Goal: Information Seeking & Learning: Learn about a topic

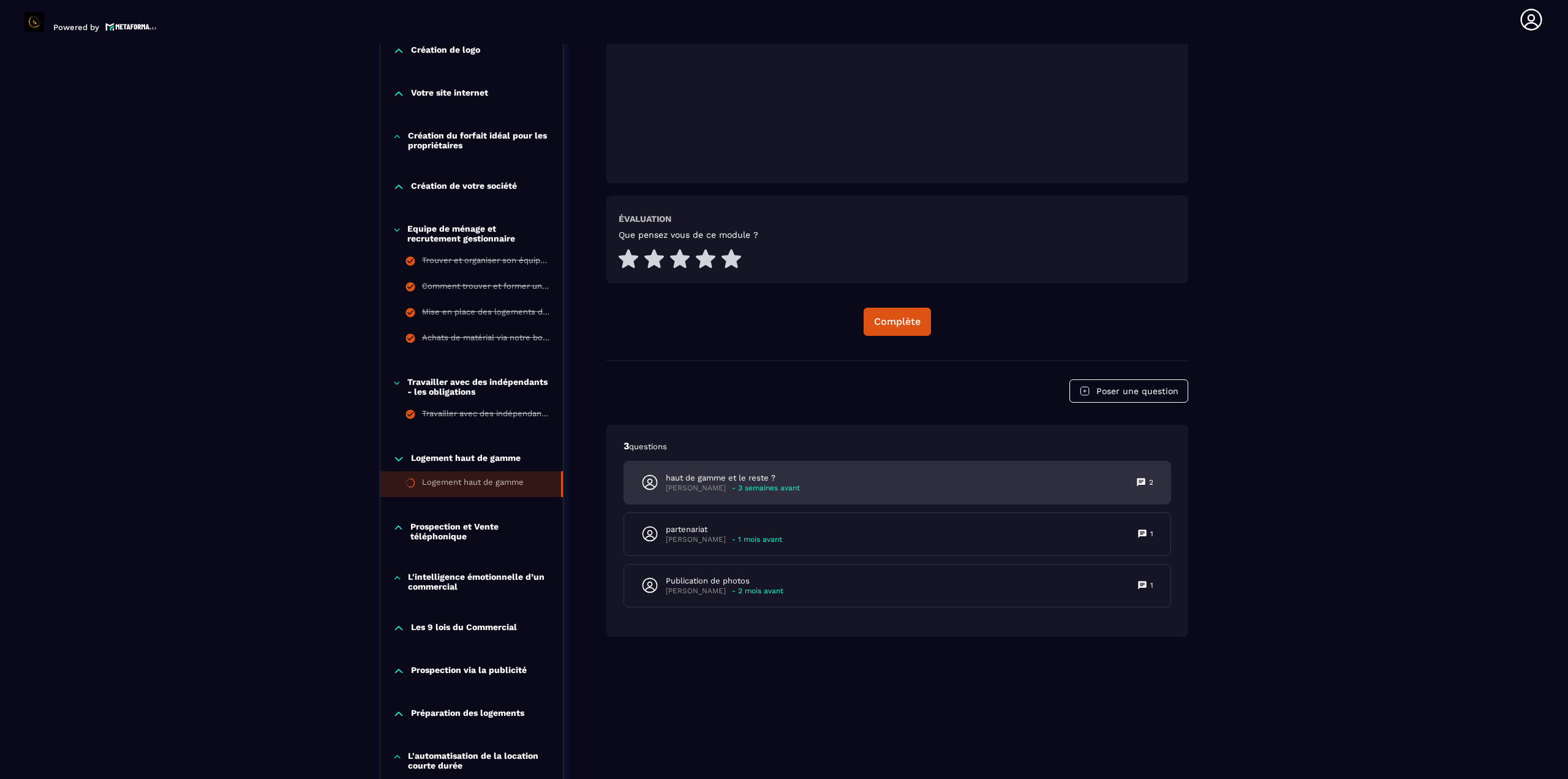
scroll to position [556, 0]
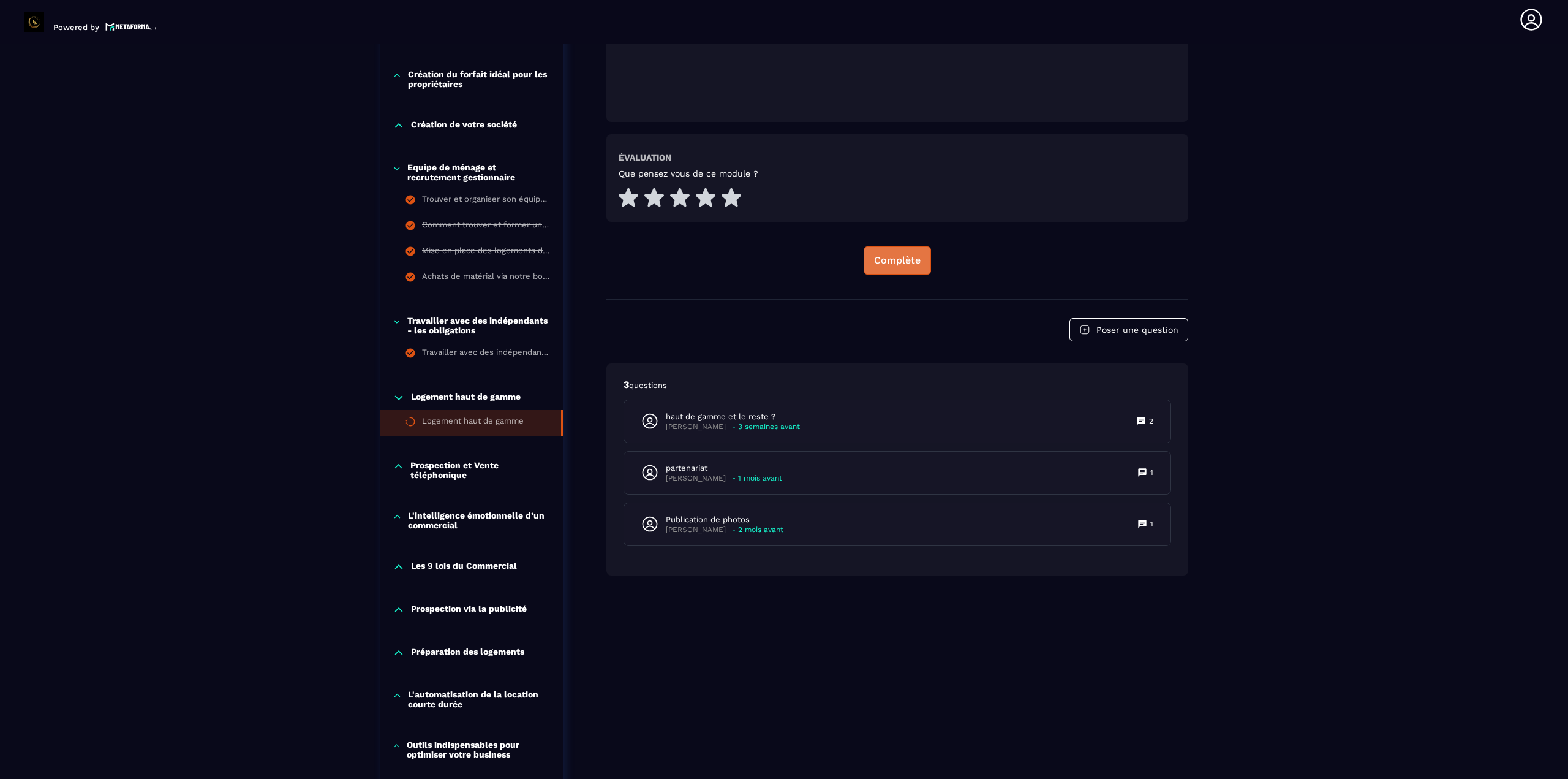
click at [892, 267] on button "Complète" at bounding box center [897, 260] width 68 height 28
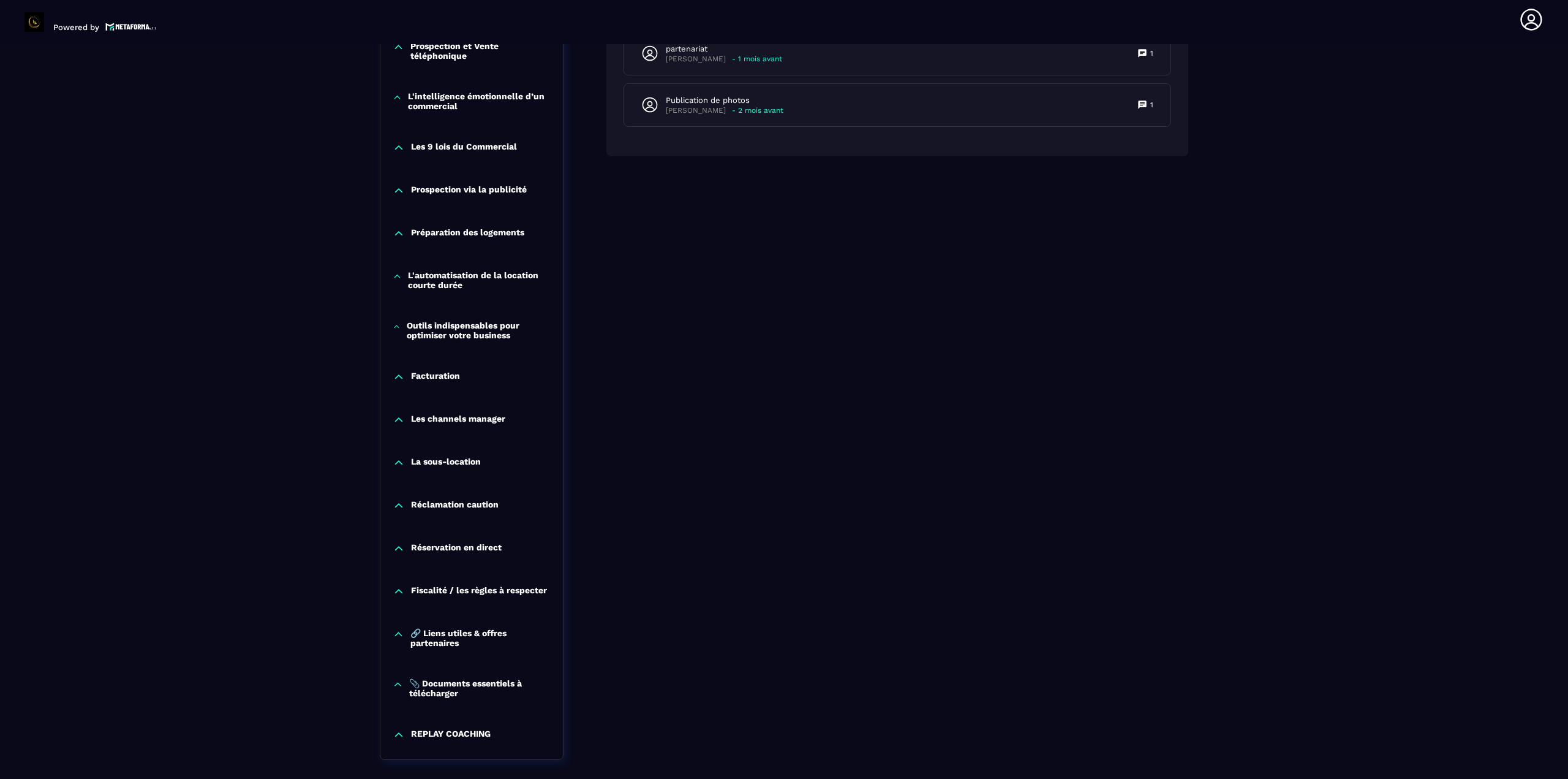
scroll to position [853, 0]
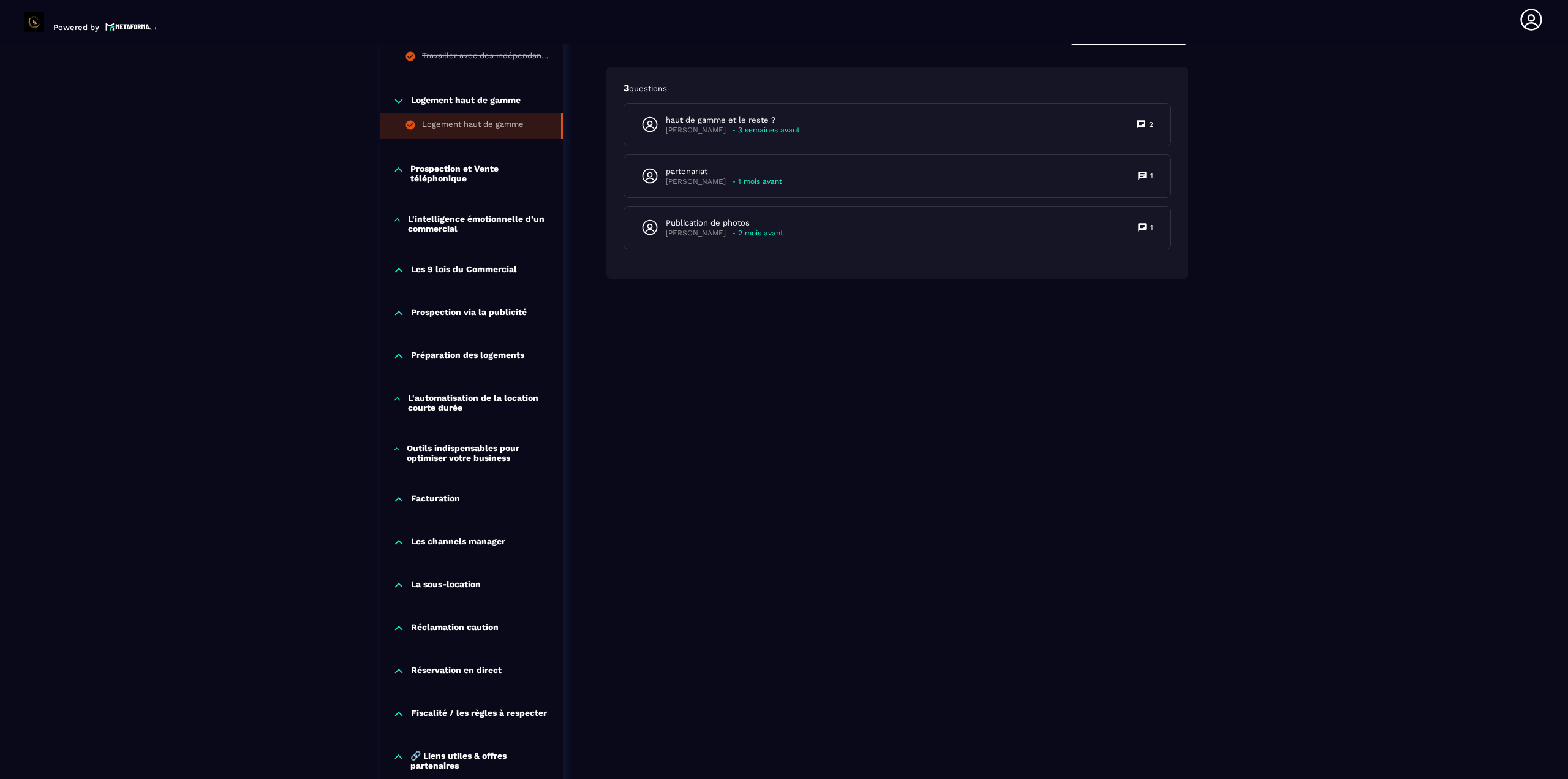
click at [402, 169] on icon at bounding box center [398, 169] width 12 height 12
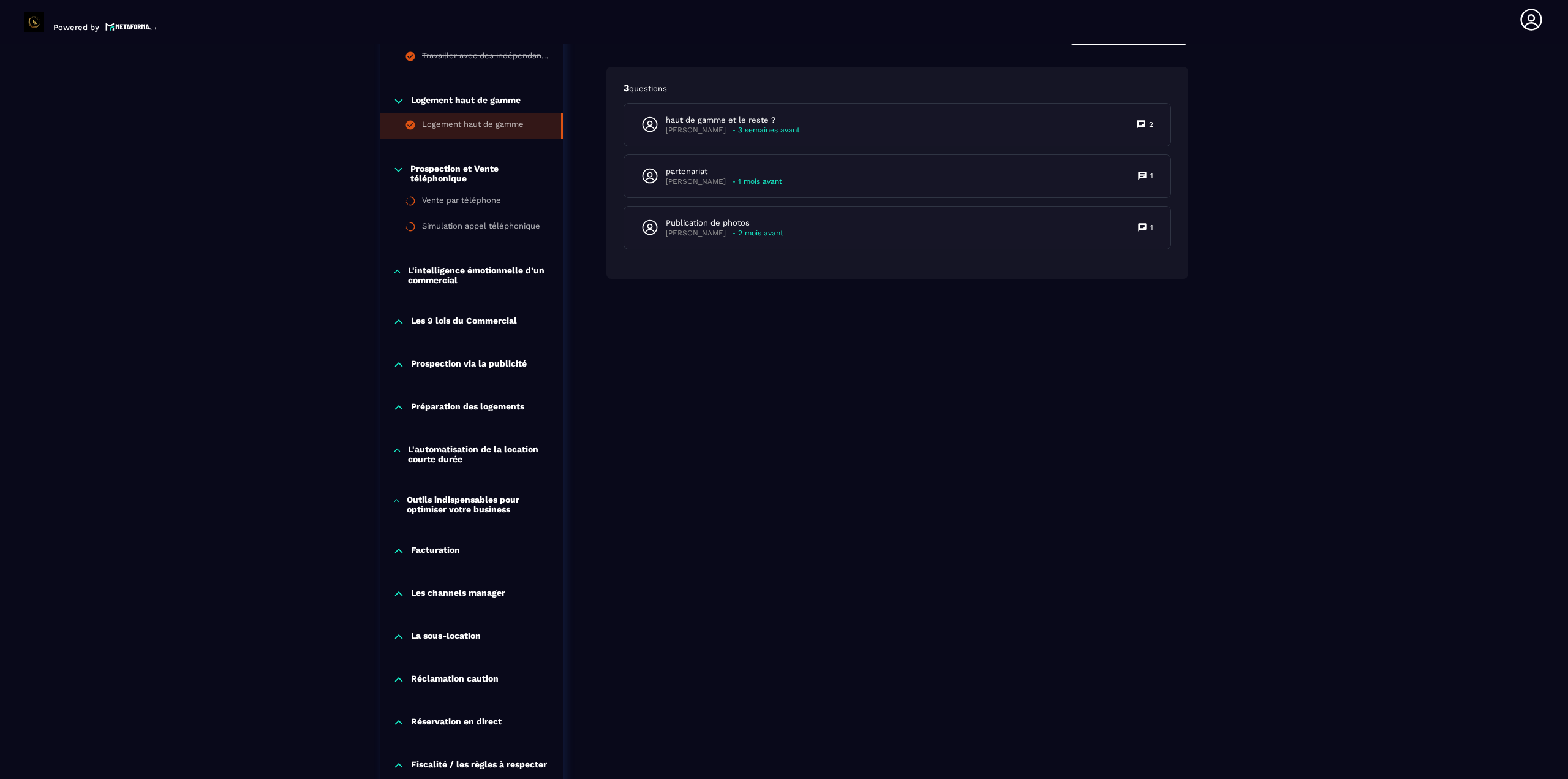
click at [401, 169] on icon at bounding box center [398, 170] width 6 height 4
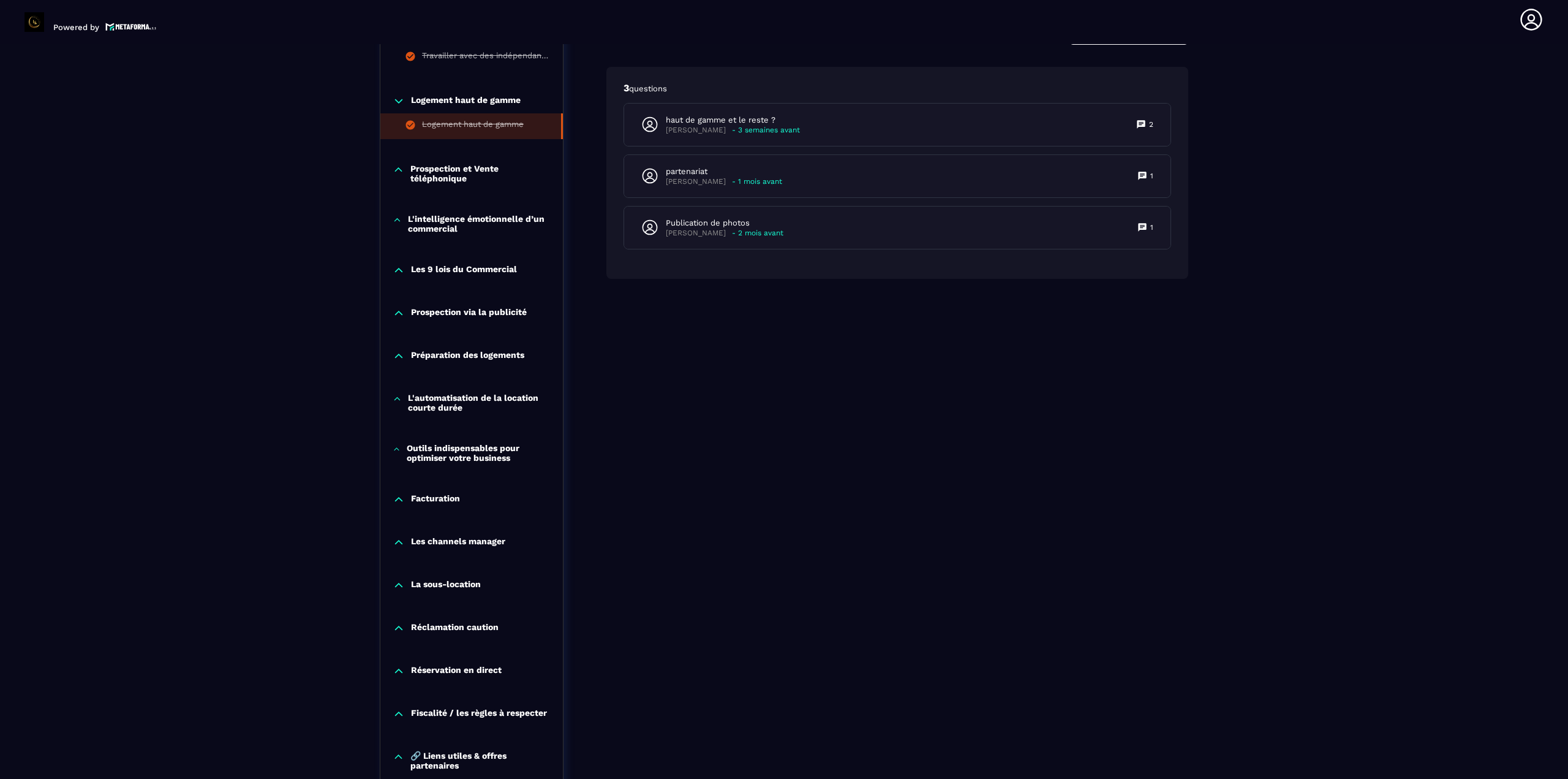
click at [392, 222] on div "L'intelligence émotionnelle d’un commercial" at bounding box center [471, 223] width 182 height 20
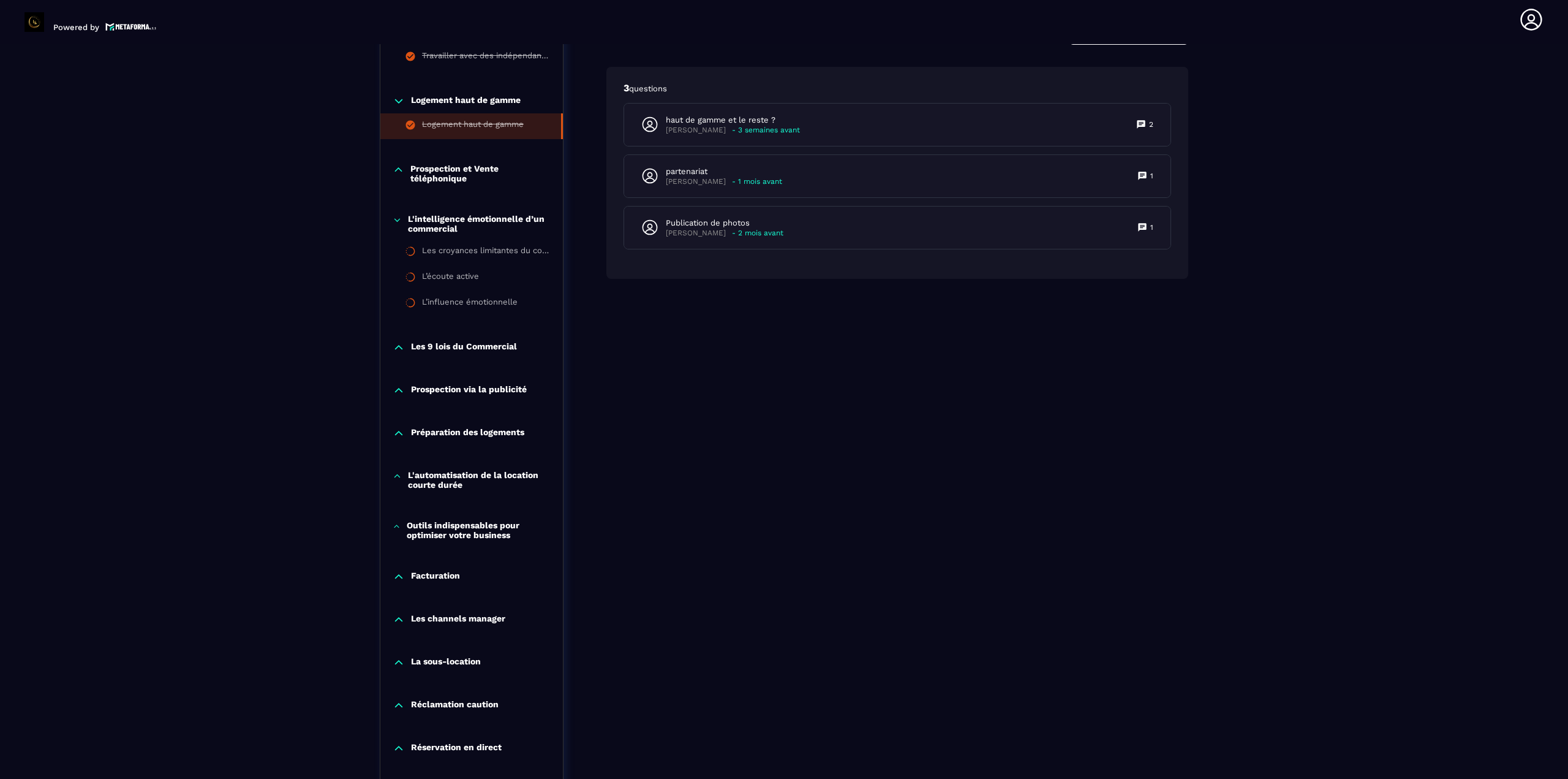
click at [397, 223] on icon at bounding box center [397, 219] width 10 height 12
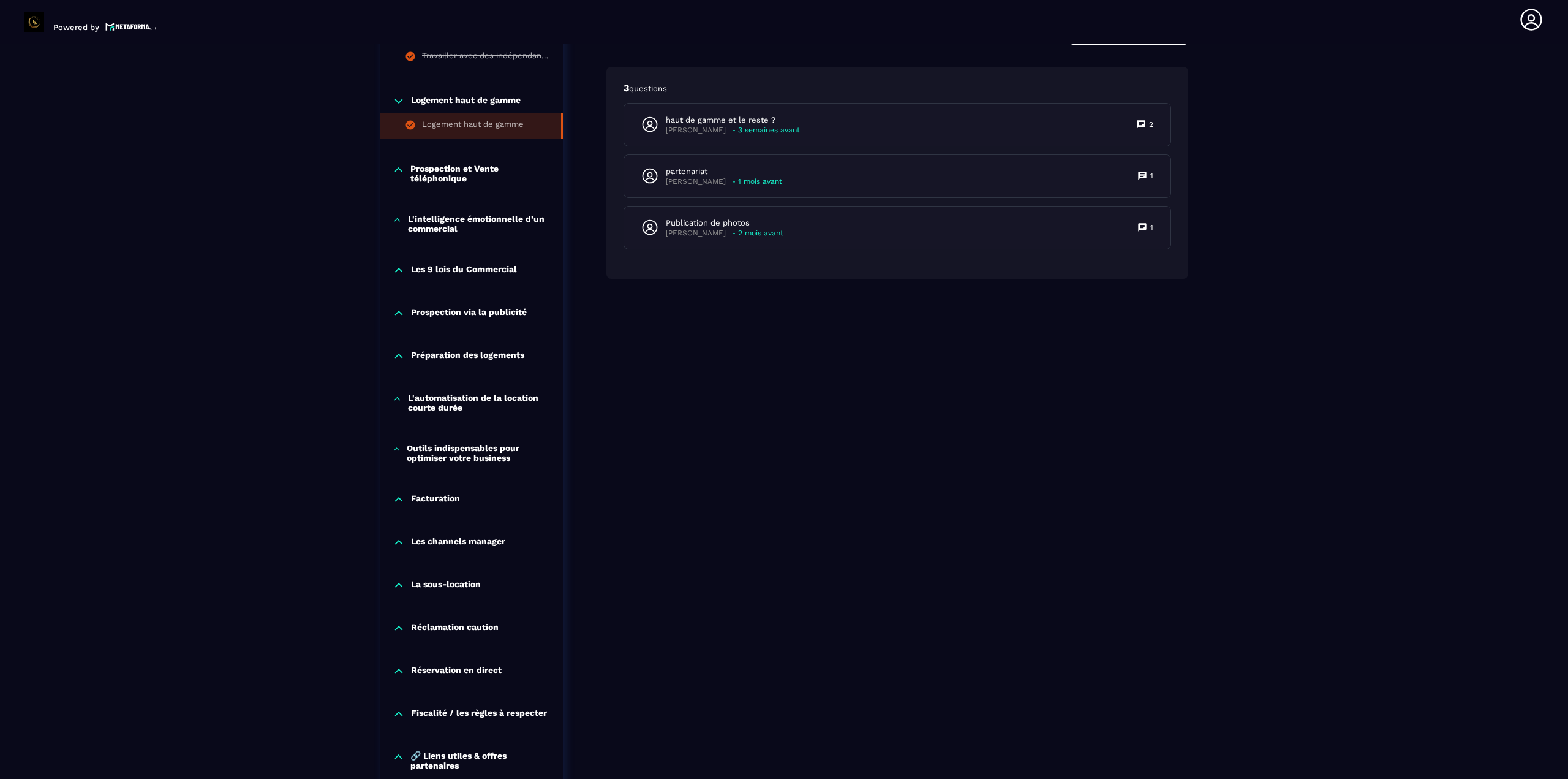
click at [401, 279] on div "Les 9 lois du Commercial" at bounding box center [471, 273] width 182 height 43
click at [402, 272] on icon at bounding box center [398, 269] width 12 height 12
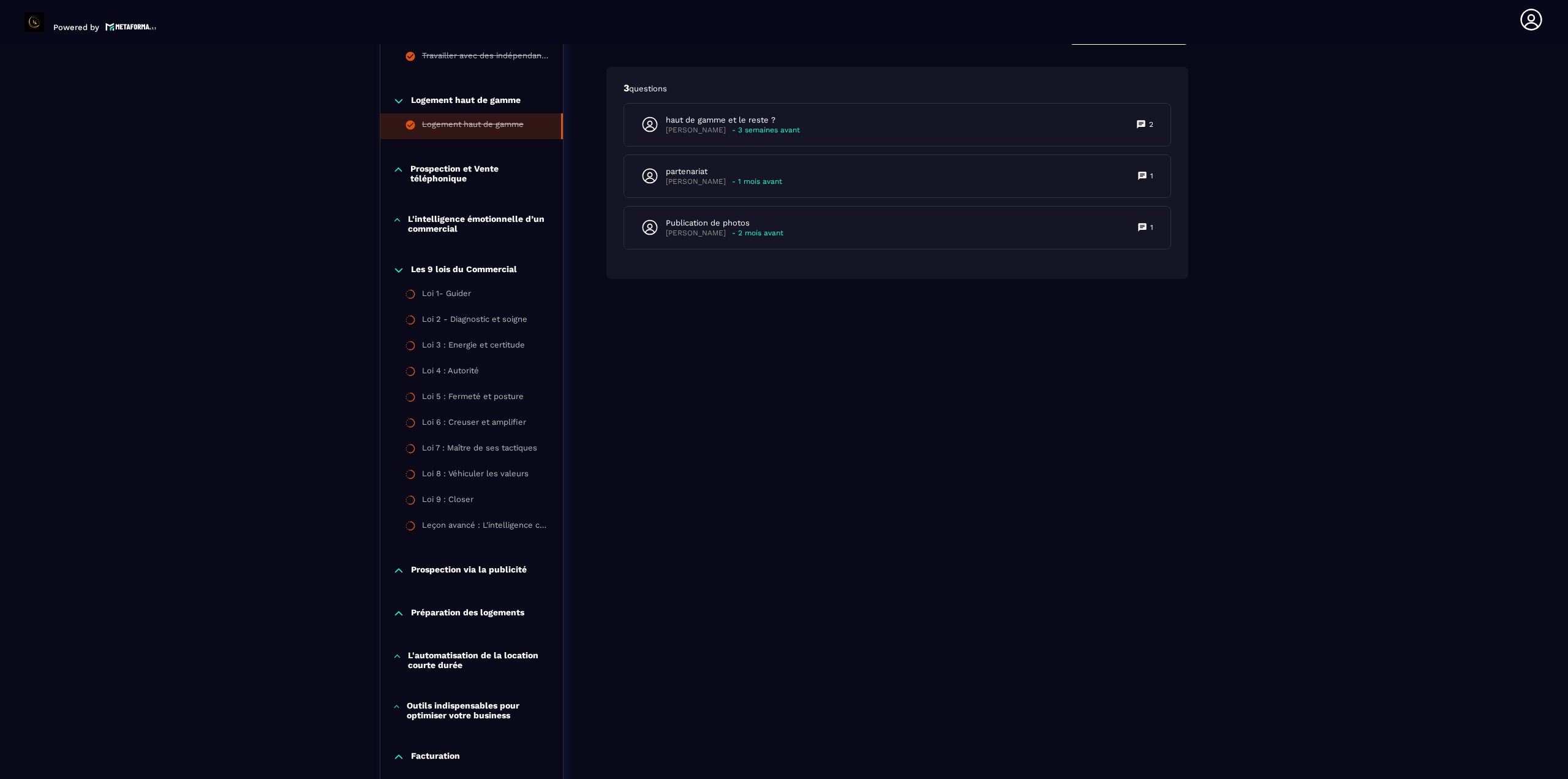
click at [399, 272] on icon at bounding box center [398, 270] width 7 height 4
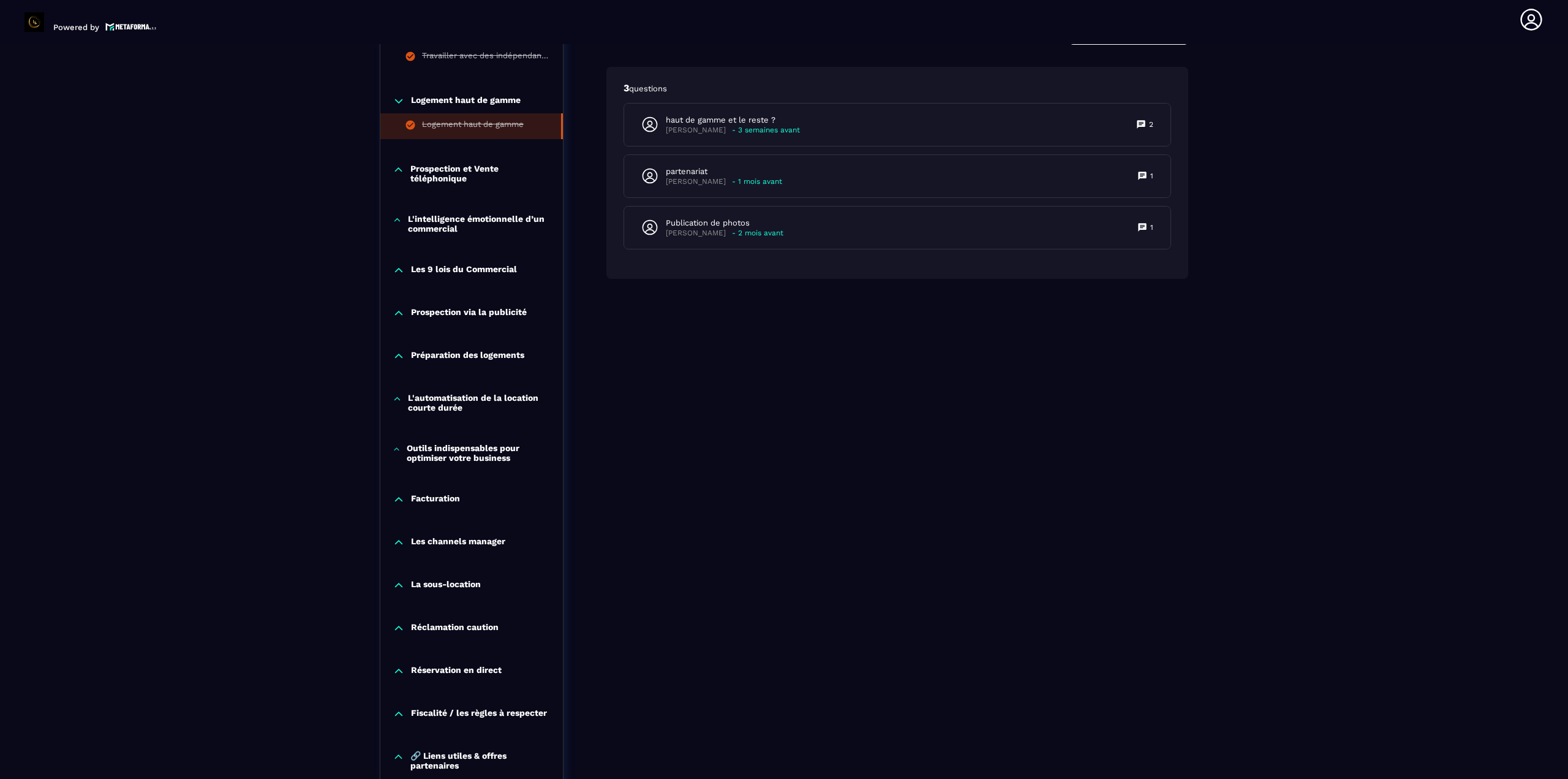
click at [405, 308] on div "Prospection via la publicité" at bounding box center [471, 312] width 182 height 12
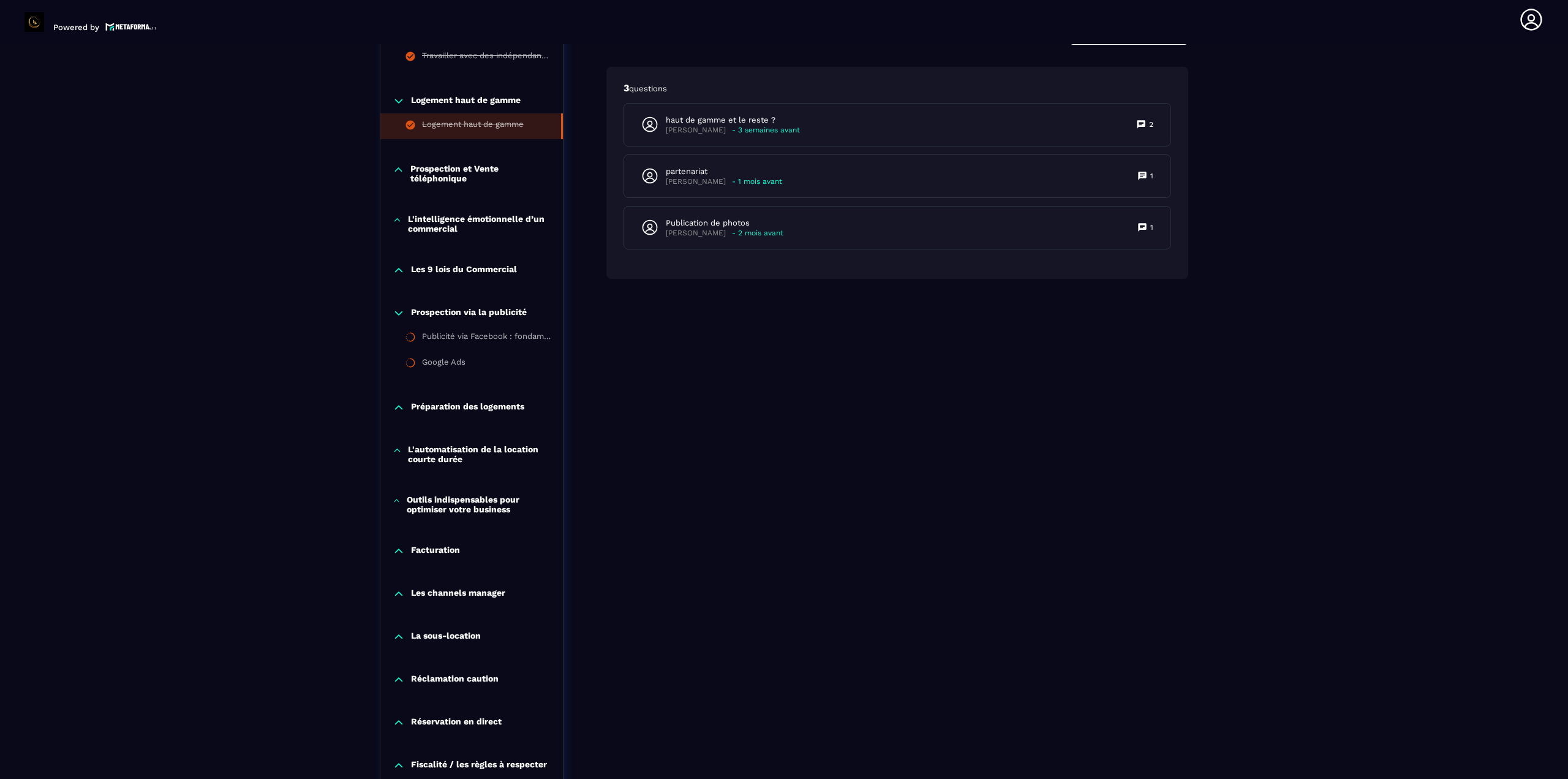
click at [405, 308] on icon at bounding box center [398, 312] width 12 height 12
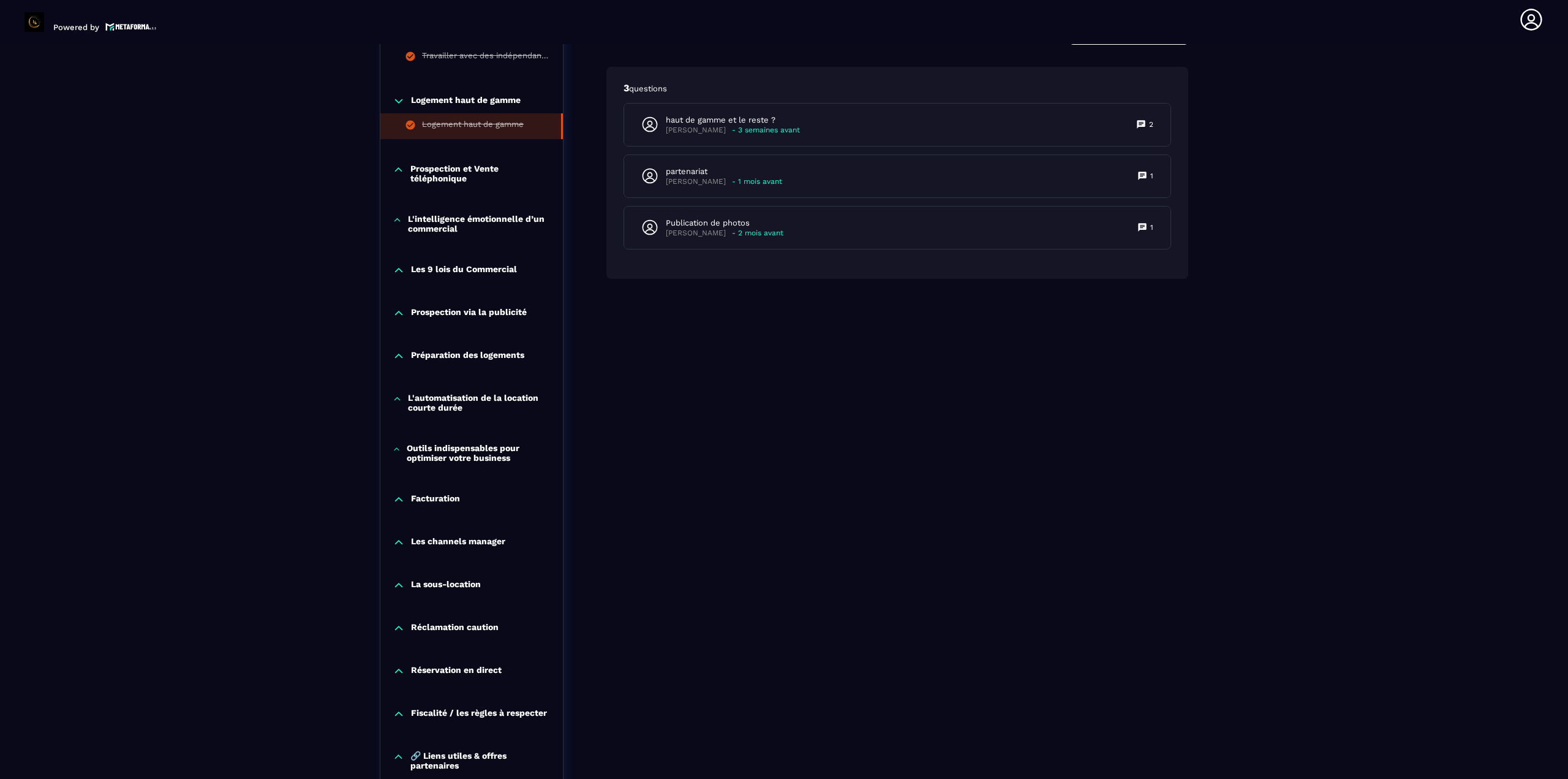
click at [400, 356] on icon at bounding box center [398, 356] width 7 height 4
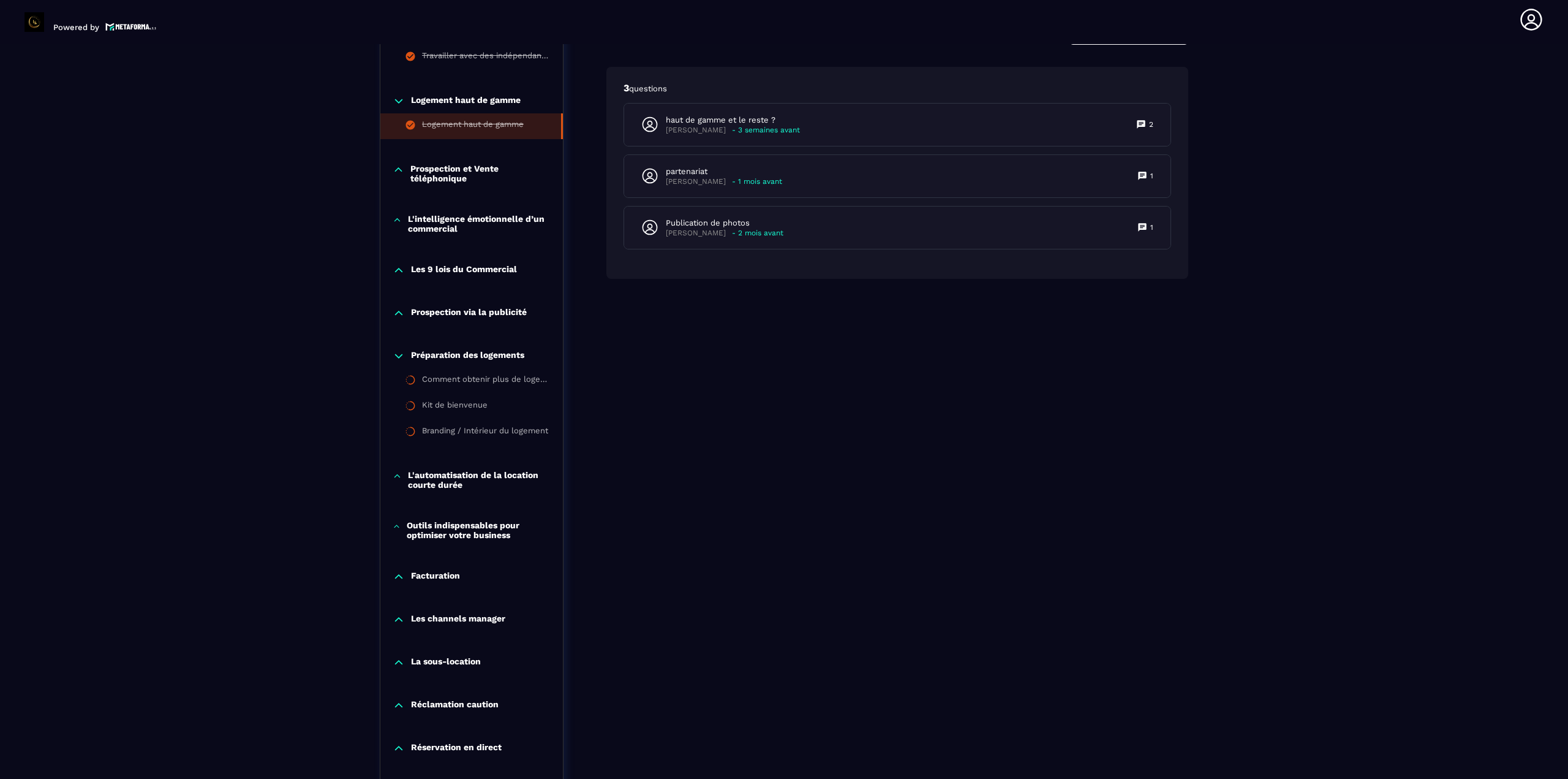
click at [400, 356] on icon at bounding box center [398, 356] width 7 height 4
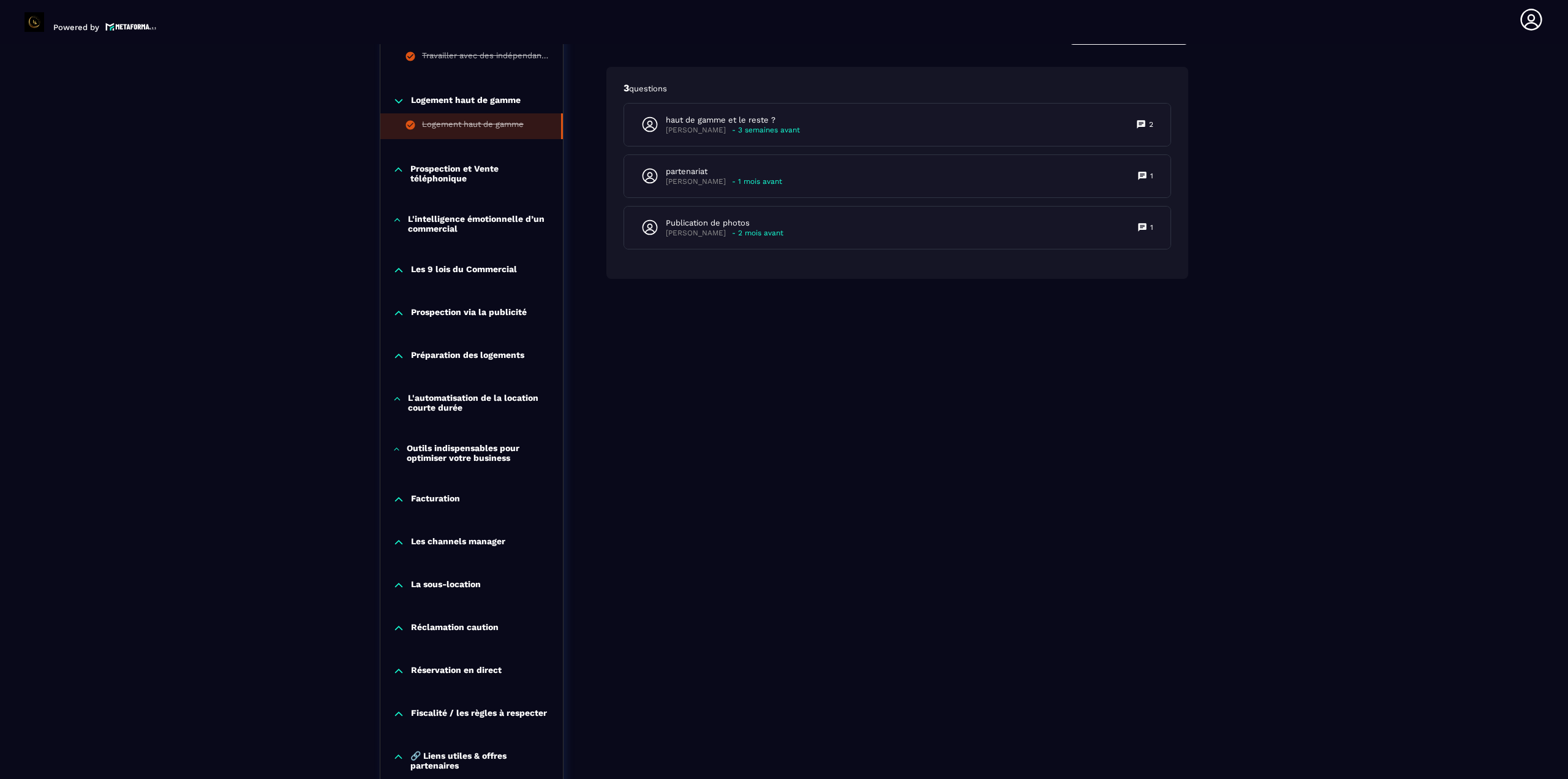
click at [398, 406] on div "L'automatisation de la location courte durée" at bounding box center [471, 402] width 182 height 20
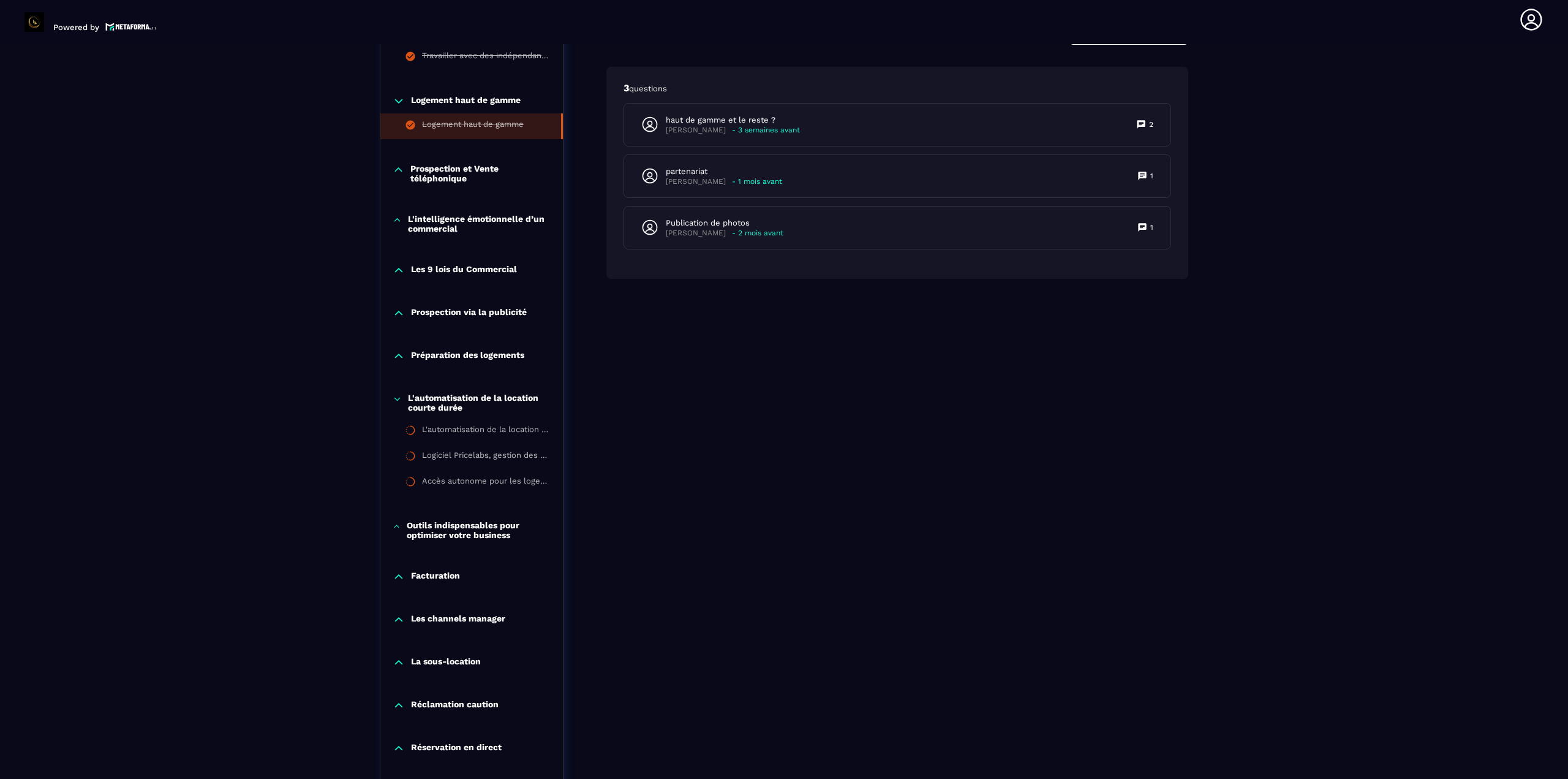
click at [398, 399] on icon at bounding box center [397, 398] width 6 height 2
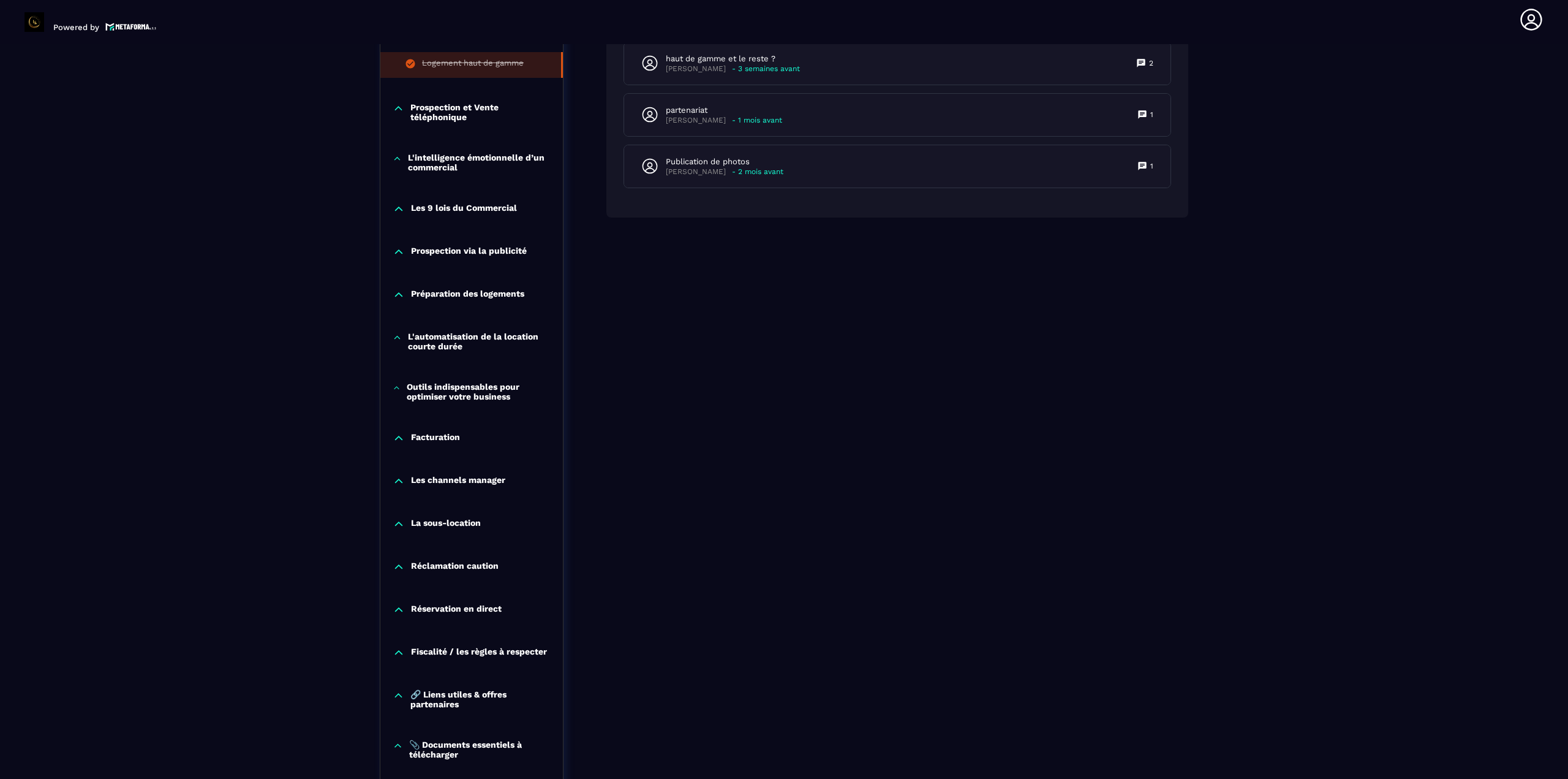
scroll to position [1036, 0]
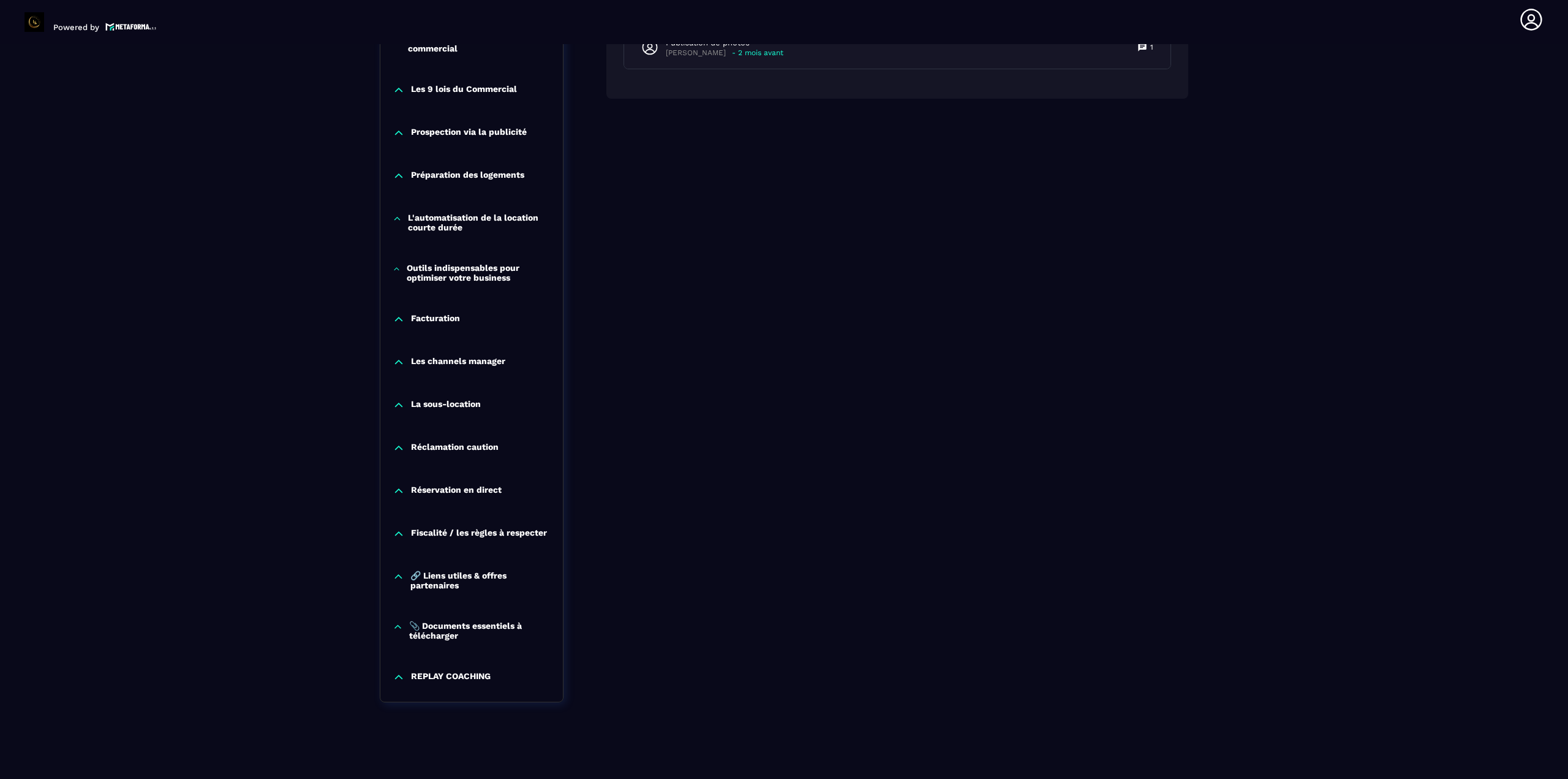
click at [396, 268] on icon at bounding box center [397, 268] width 5 height 2
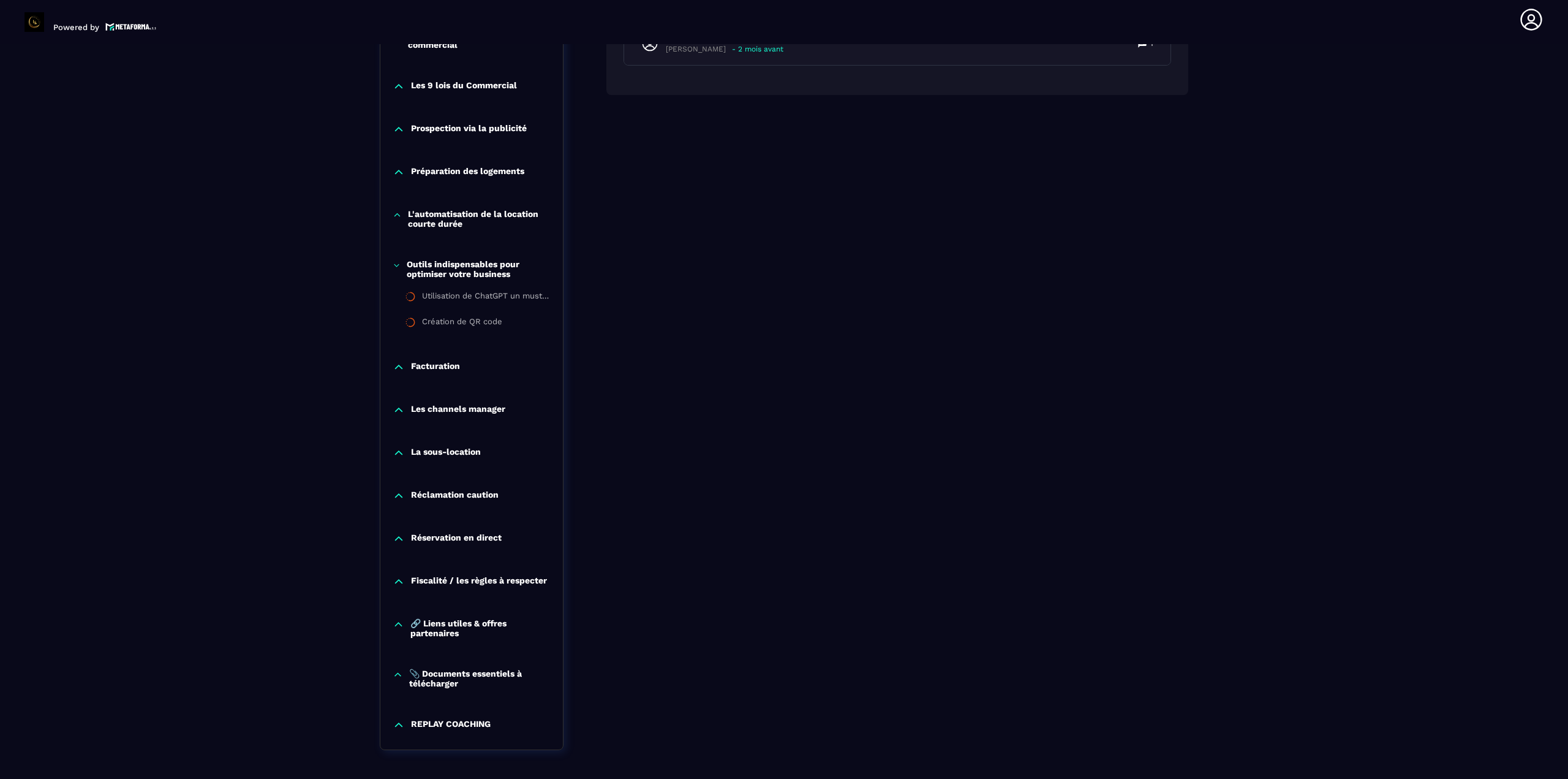
click at [401, 269] on icon at bounding box center [397, 264] width 8 height 12
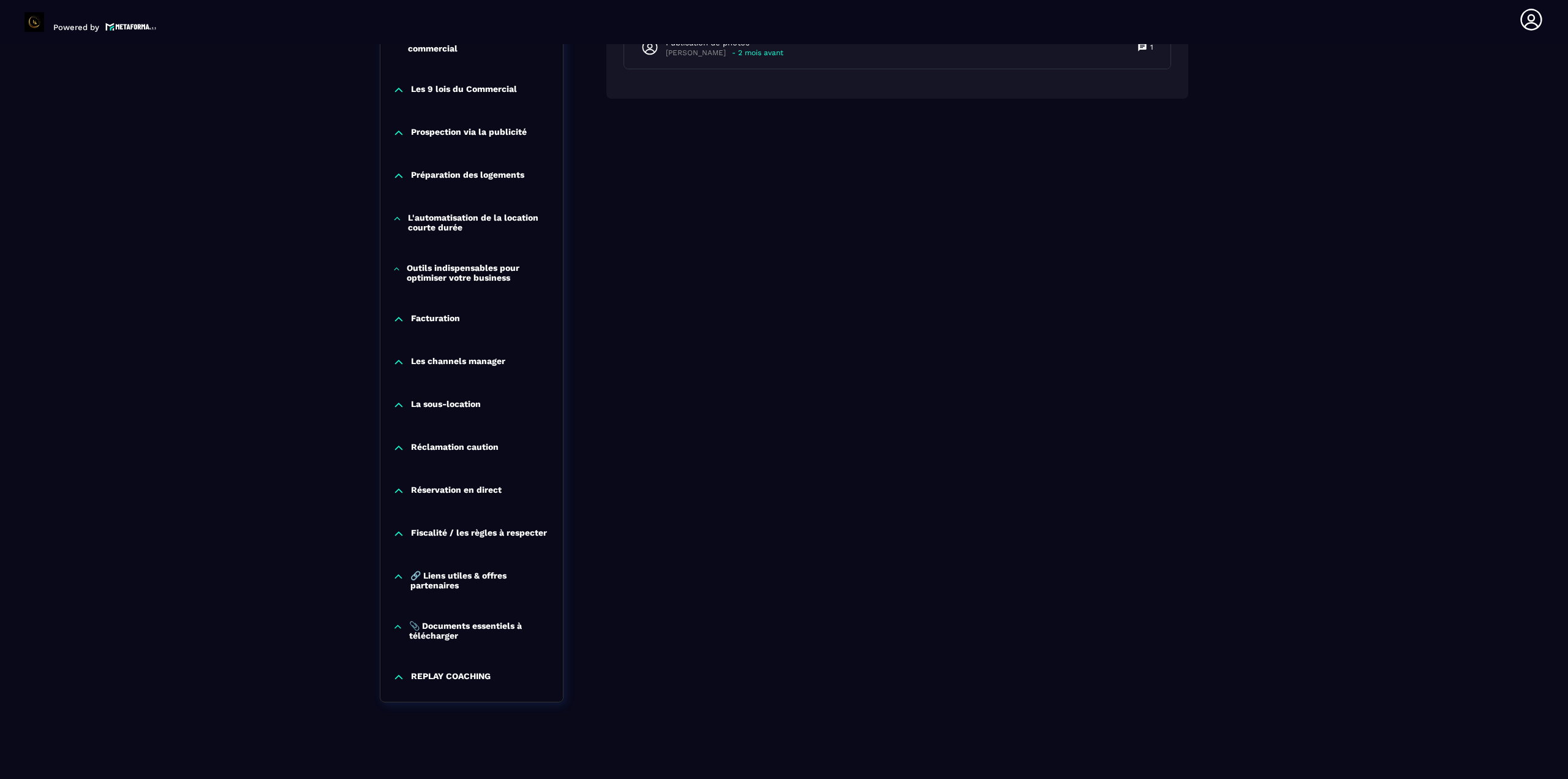
click at [403, 319] on icon at bounding box center [398, 319] width 12 height 12
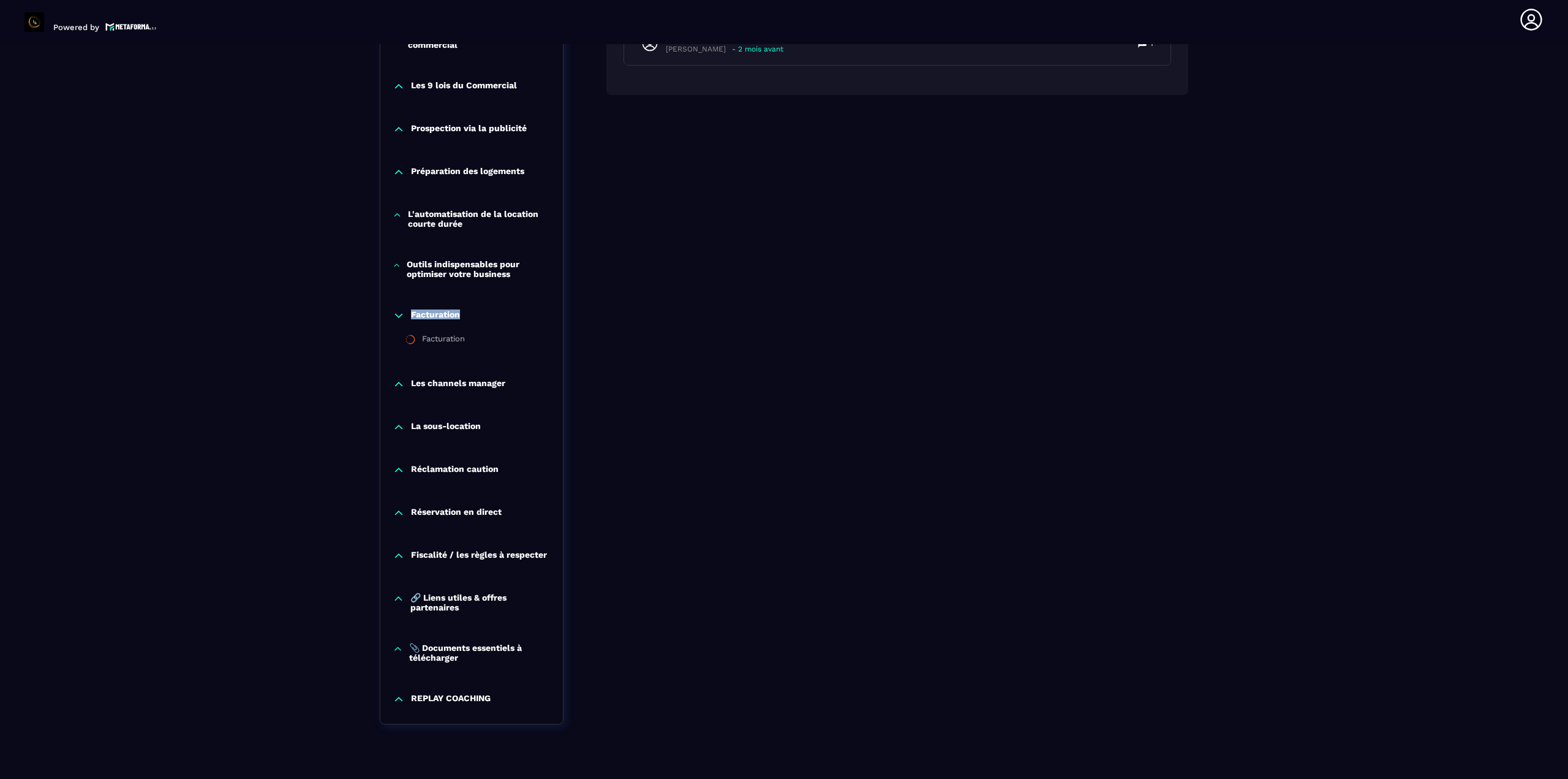
click at [402, 319] on icon at bounding box center [398, 315] width 12 height 12
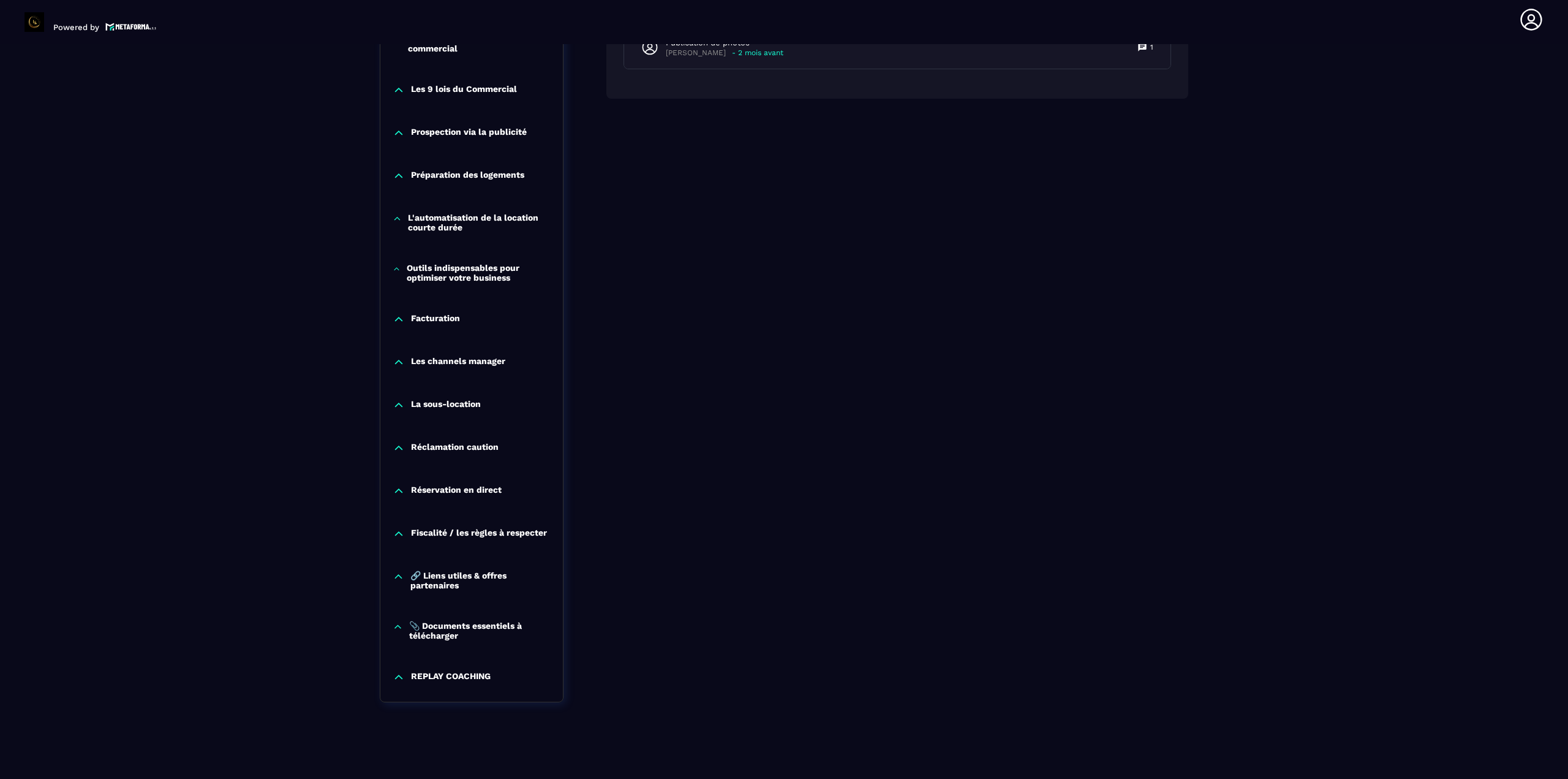
click at [406, 358] on div "Les channels manager" at bounding box center [471, 362] width 182 height 12
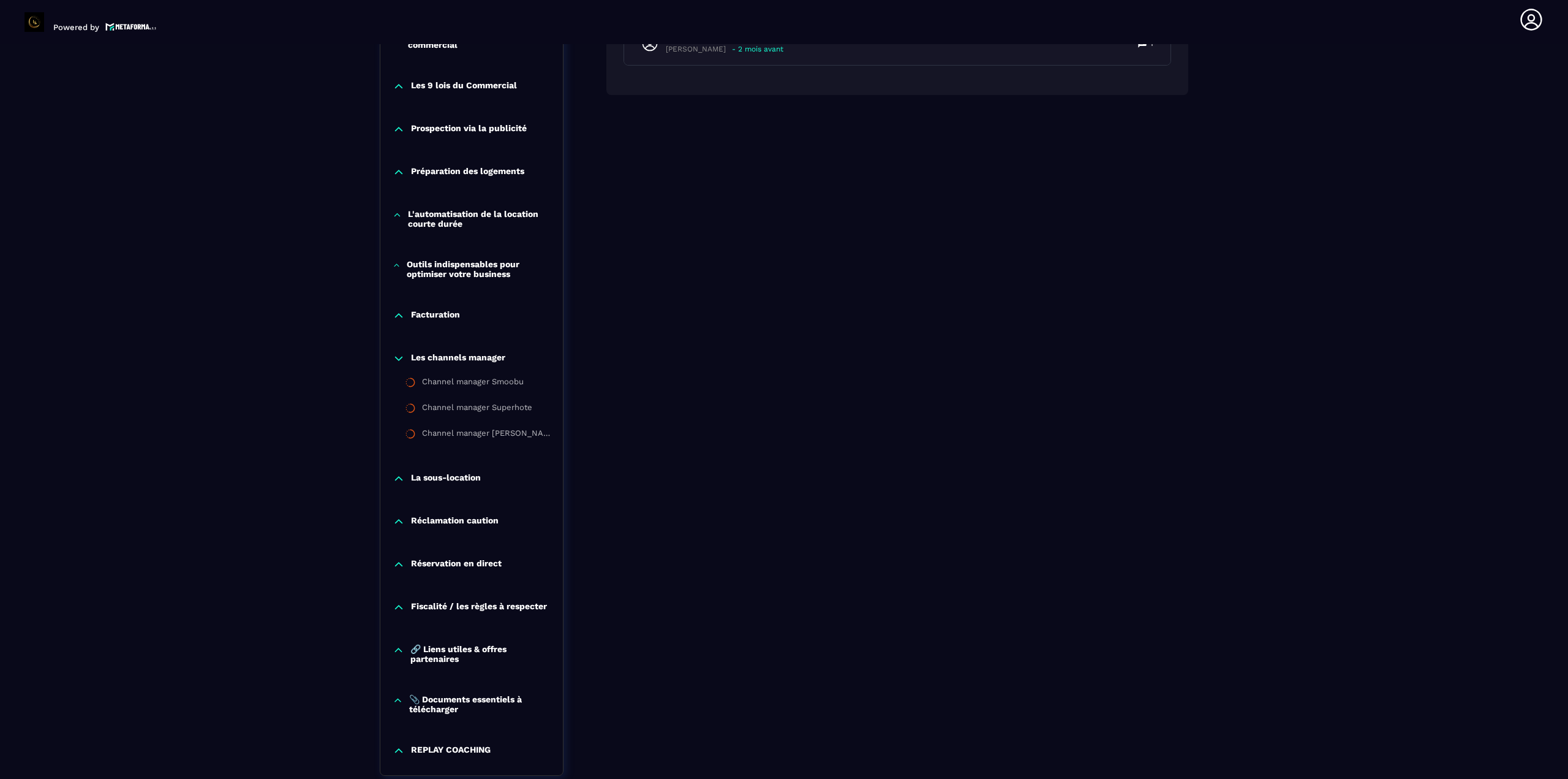
click at [402, 360] on icon at bounding box center [398, 358] width 12 height 12
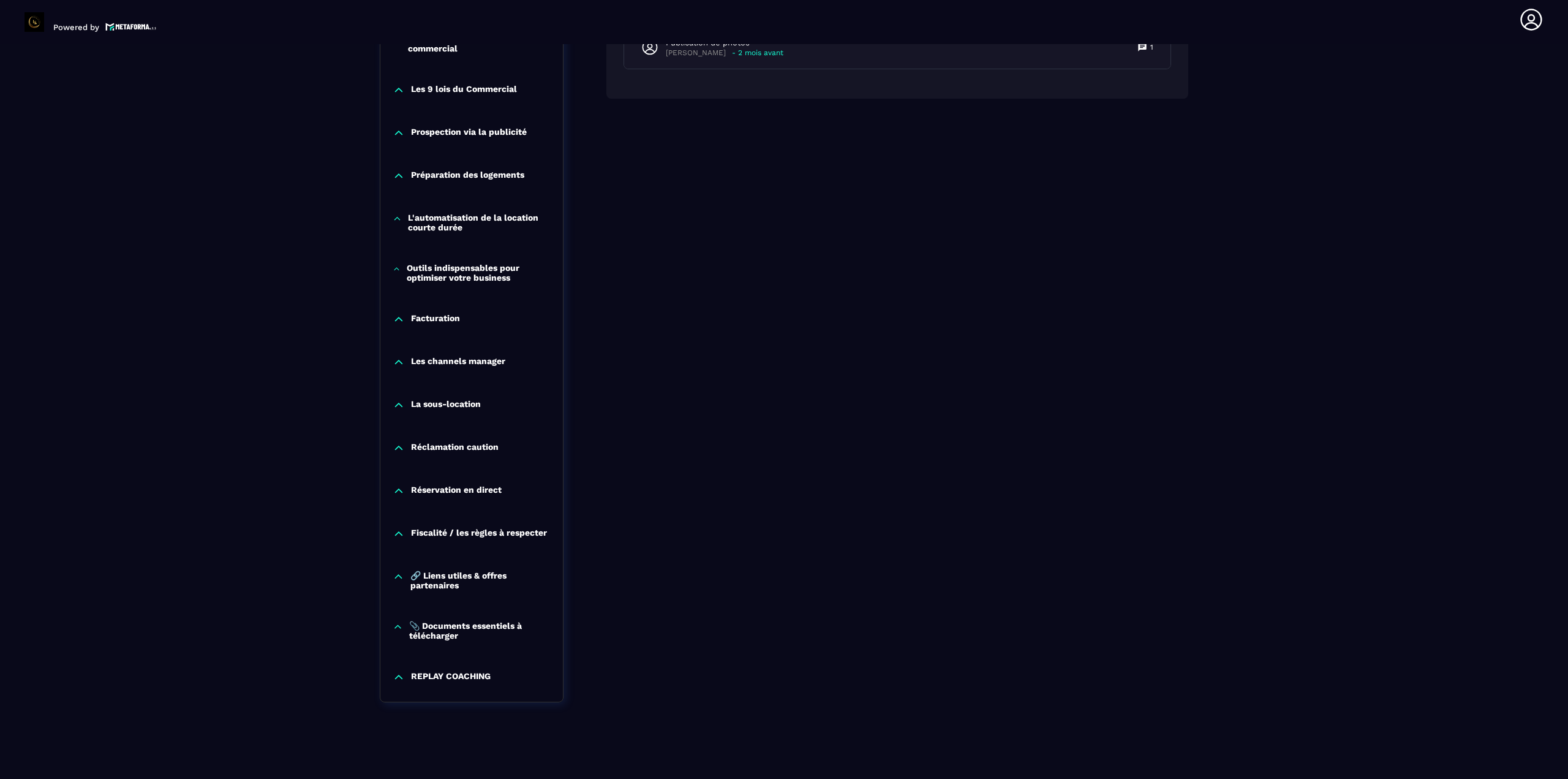
click at [404, 399] on icon at bounding box center [398, 405] width 12 height 12
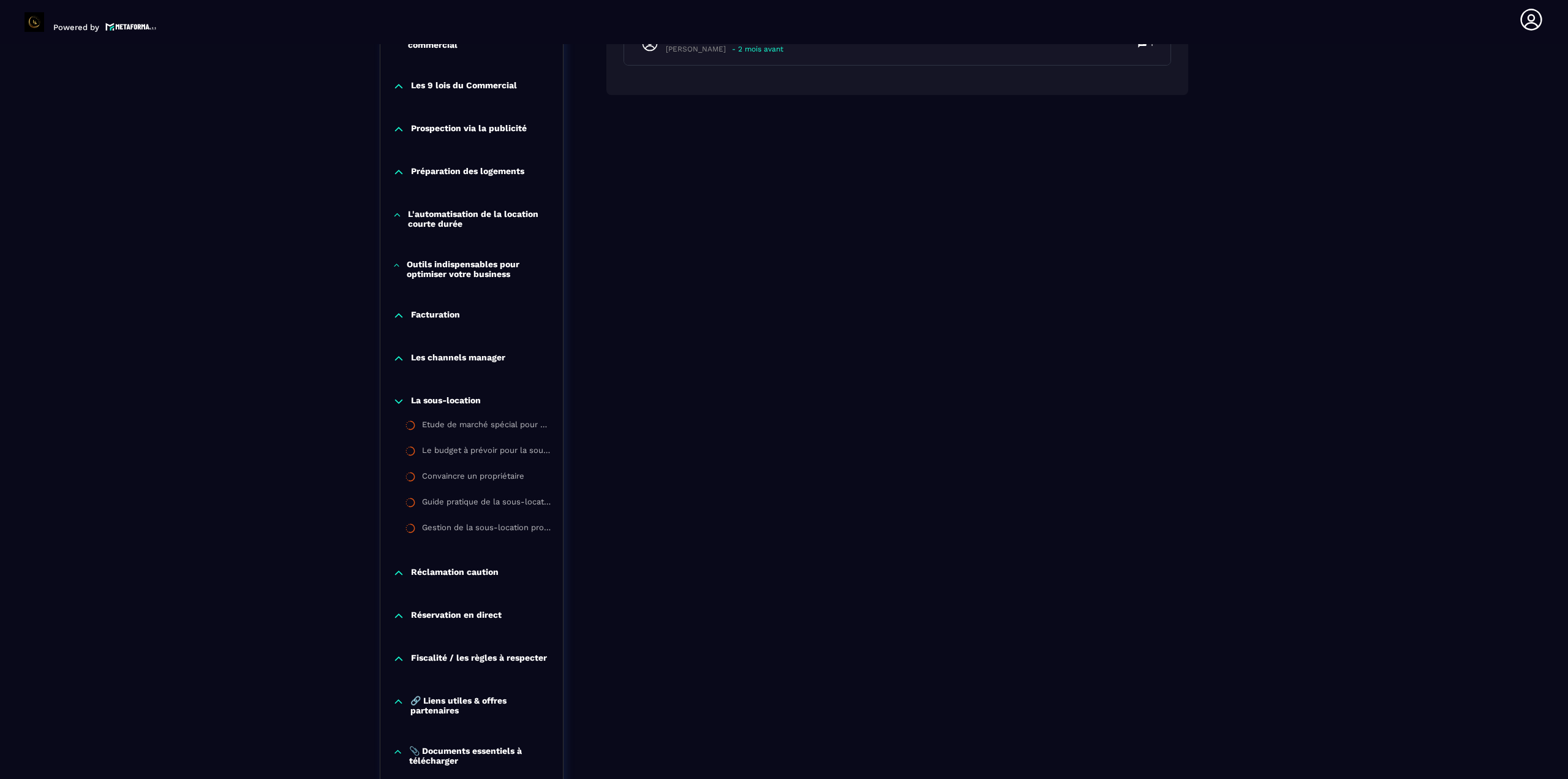
click at [403, 399] on icon at bounding box center [398, 401] width 12 height 12
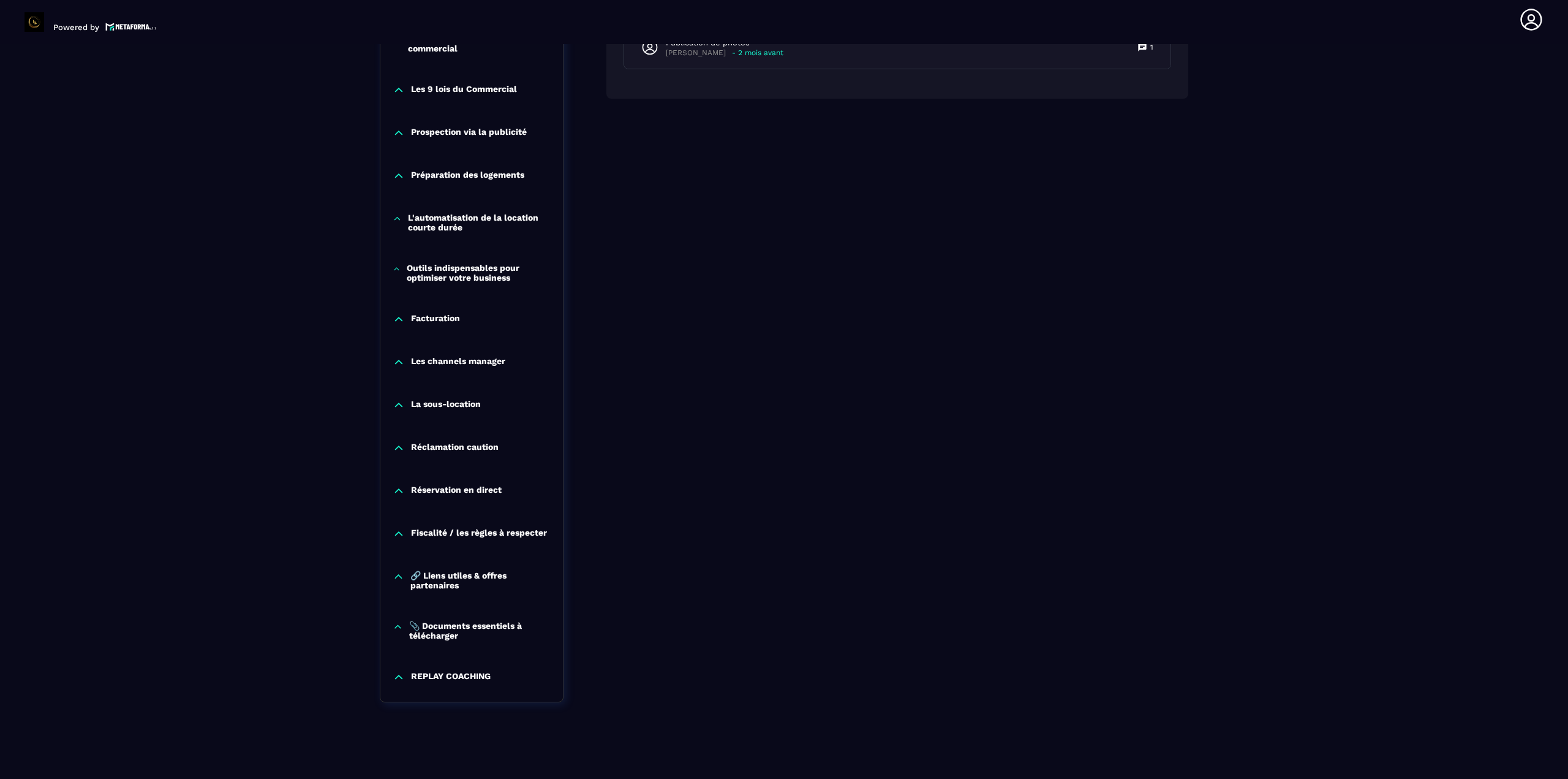
drag, startPoint x: 393, startPoint y: 442, endPoint x: 397, endPoint y: 447, distance: 6.4
click at [393, 444] on icon at bounding box center [398, 448] width 12 height 12
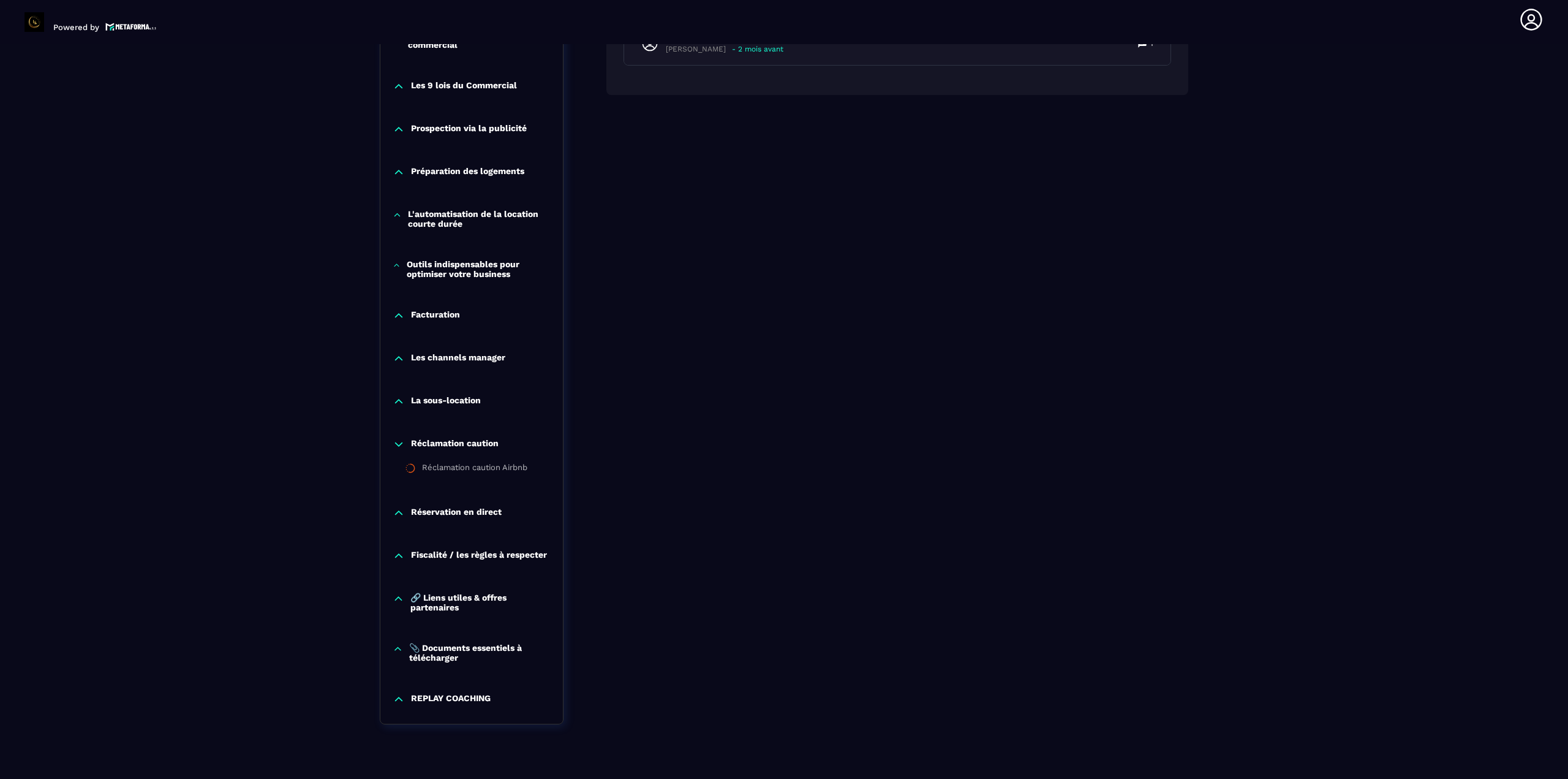
click at [398, 447] on icon at bounding box center [398, 444] width 12 height 12
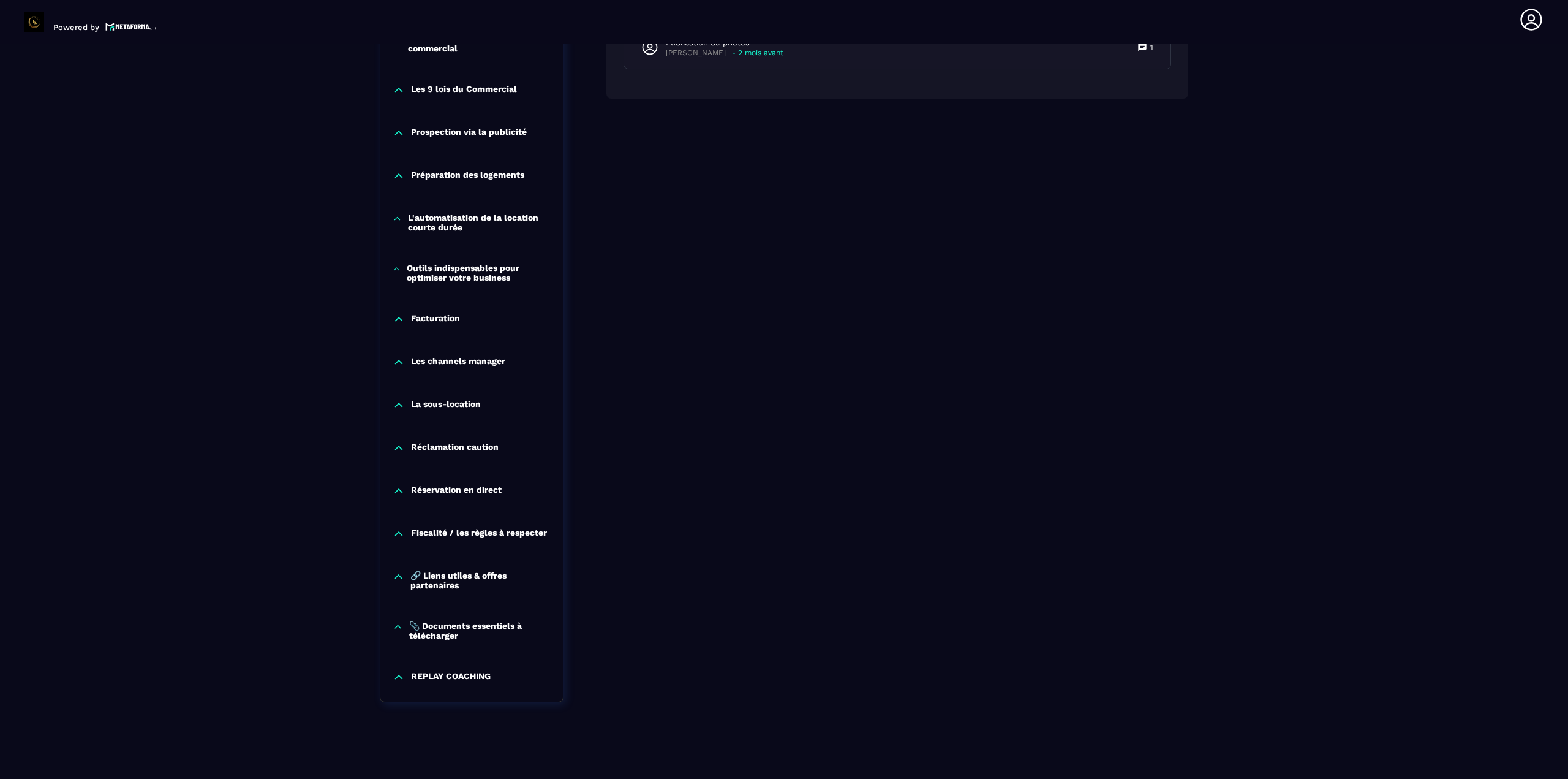
click at [405, 487] on div "Réservation en direct" at bounding box center [471, 490] width 182 height 12
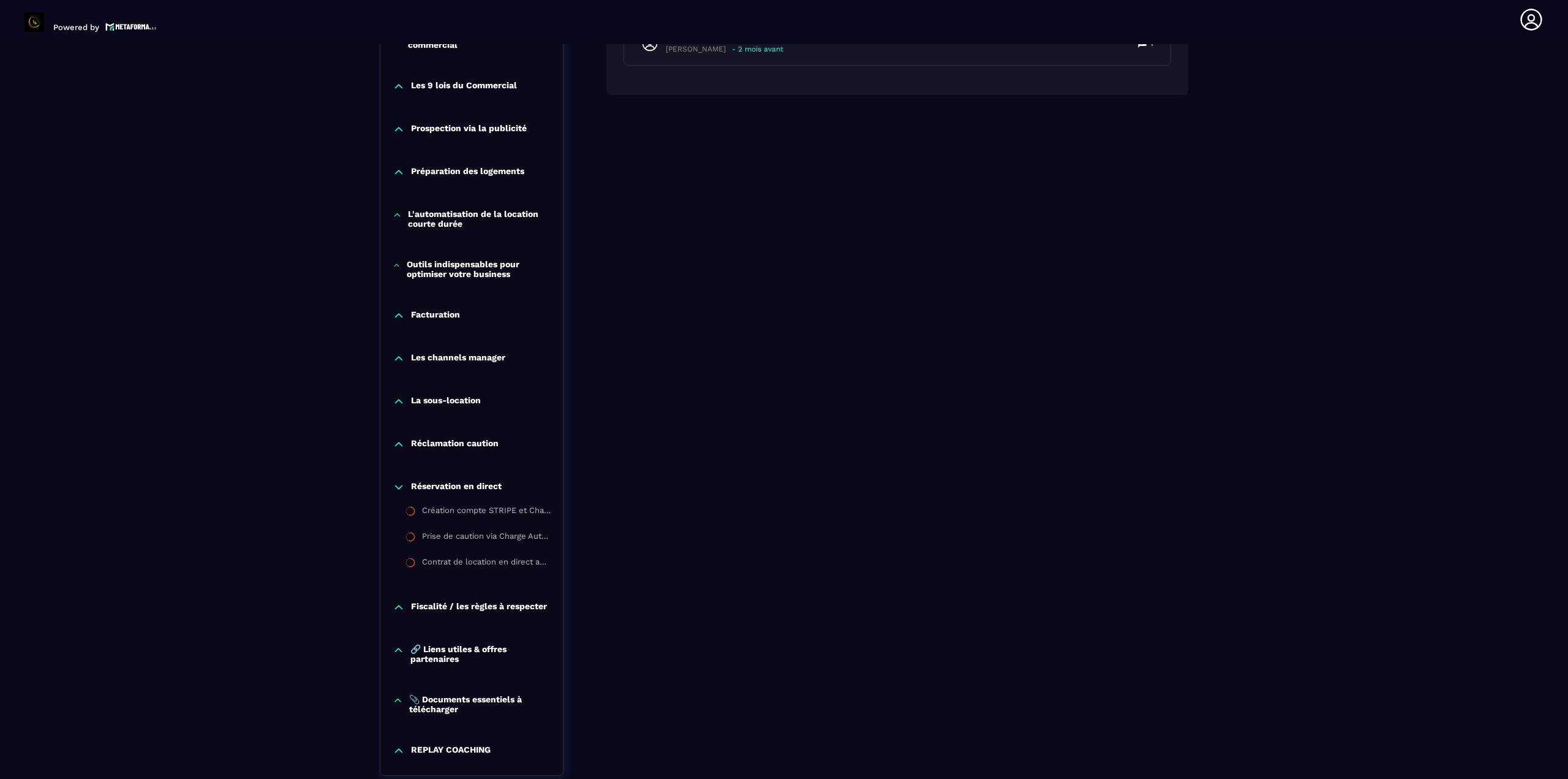
click at [405, 487] on div "Réservation en direct" at bounding box center [471, 487] width 182 height 12
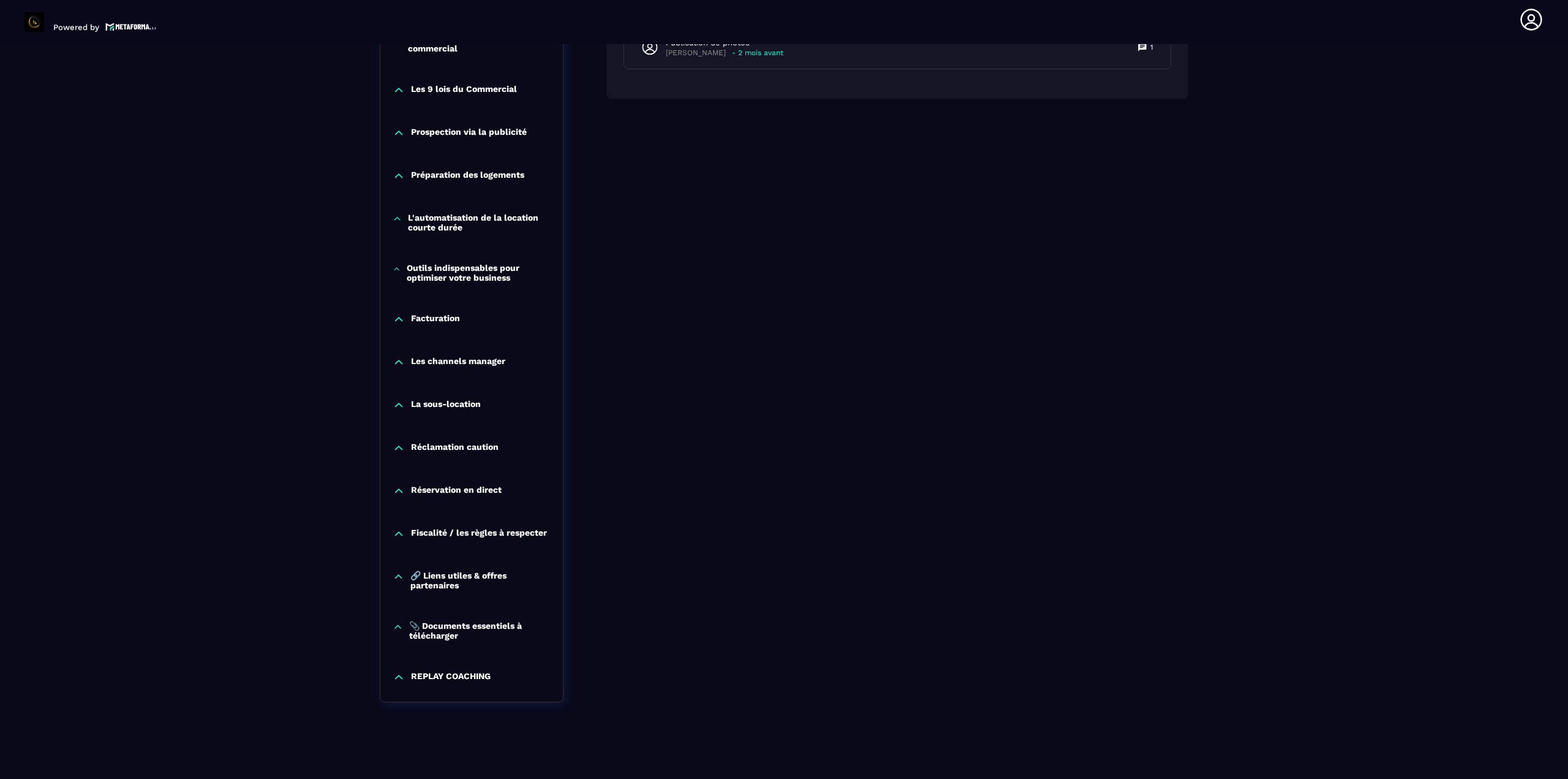
click at [403, 530] on icon at bounding box center [398, 533] width 12 height 12
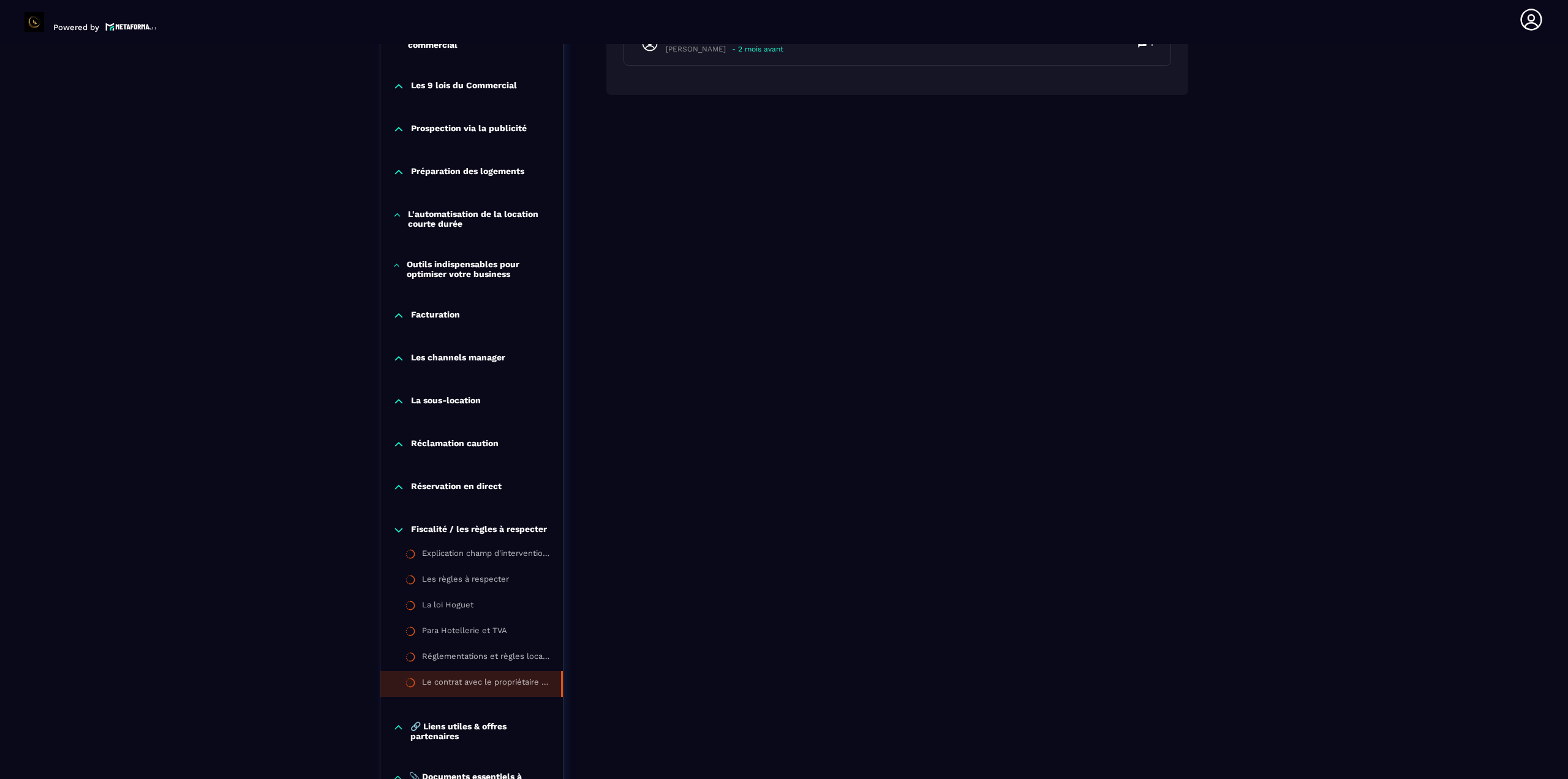
scroll to position [1191, 0]
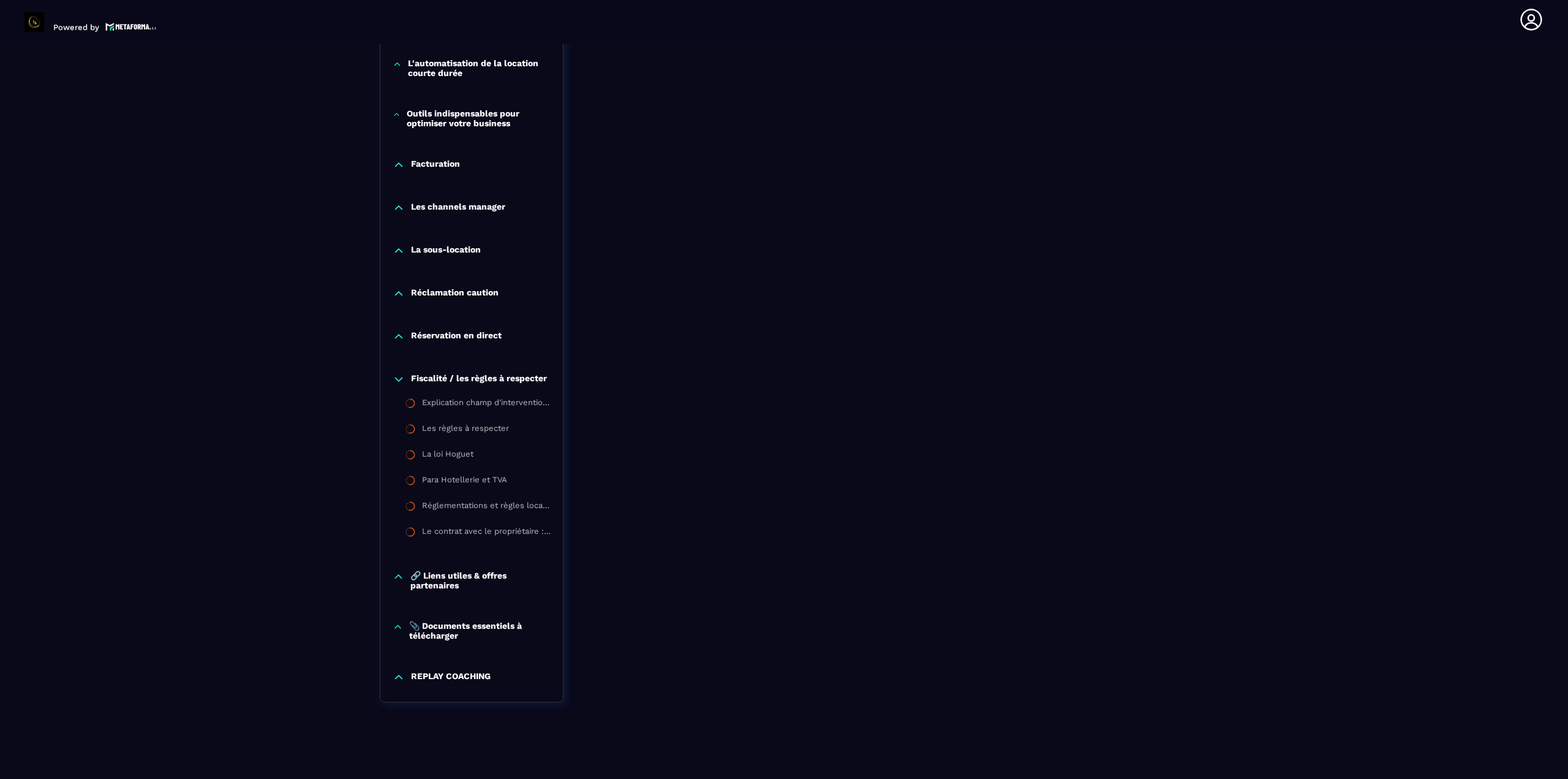
click at [401, 374] on icon at bounding box center [398, 378] width 12 height 12
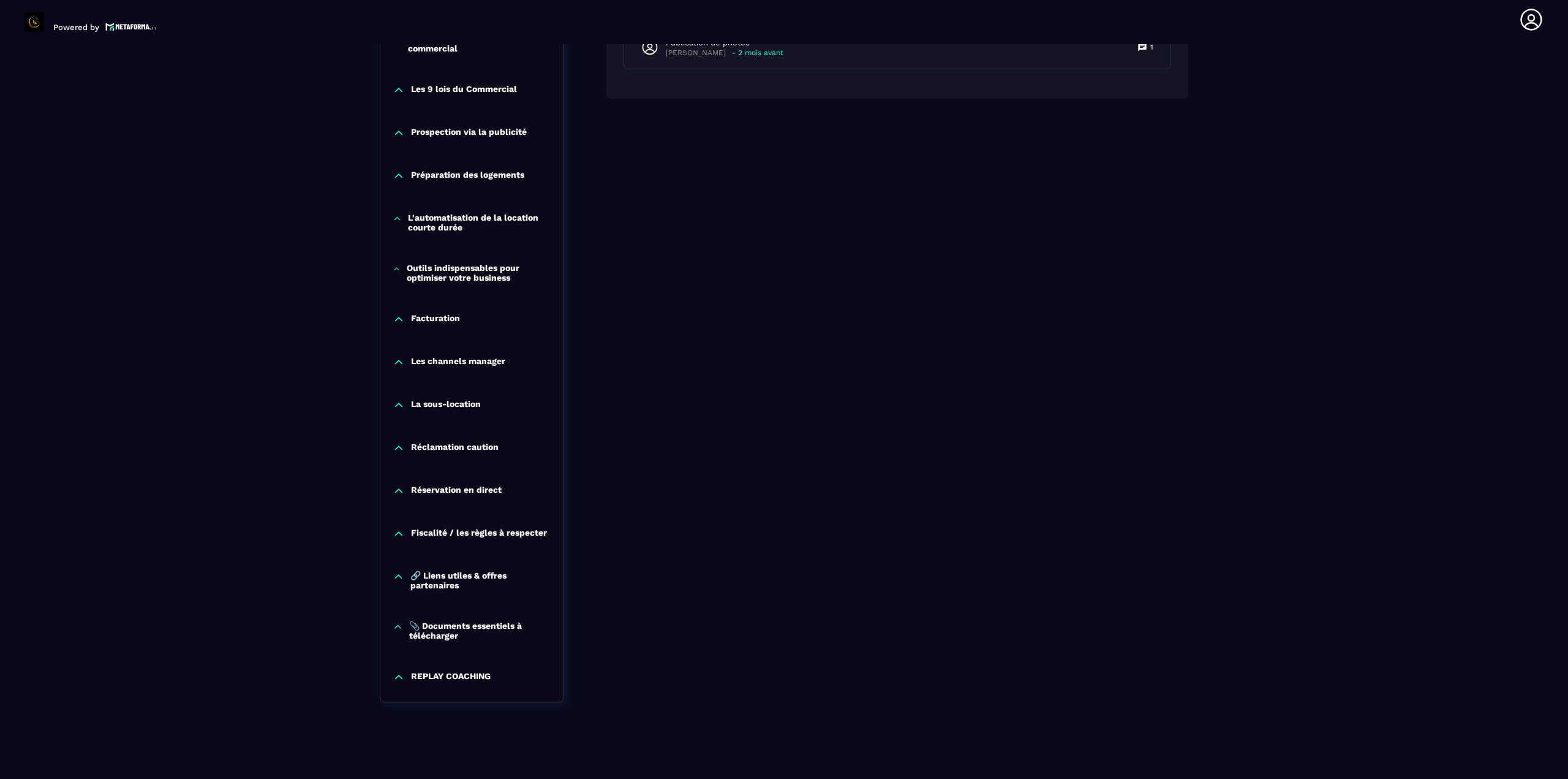
click at [402, 580] on div "🔗 Liens utiles & offres partenaires" at bounding box center [471, 580] width 182 height 20
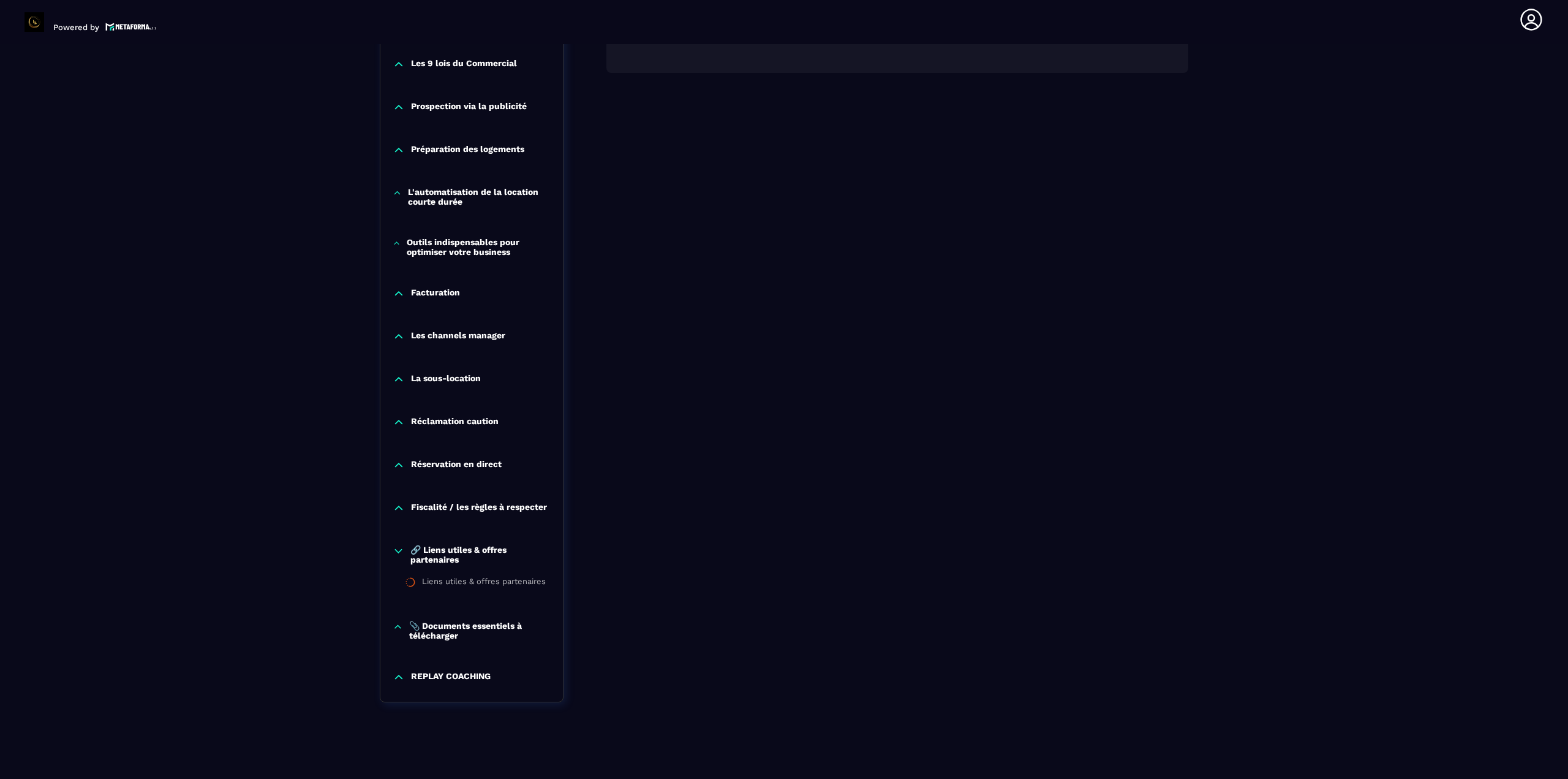
click at [401, 558] on div "🔗 Liens utiles & offres partenaires" at bounding box center [471, 554] width 182 height 20
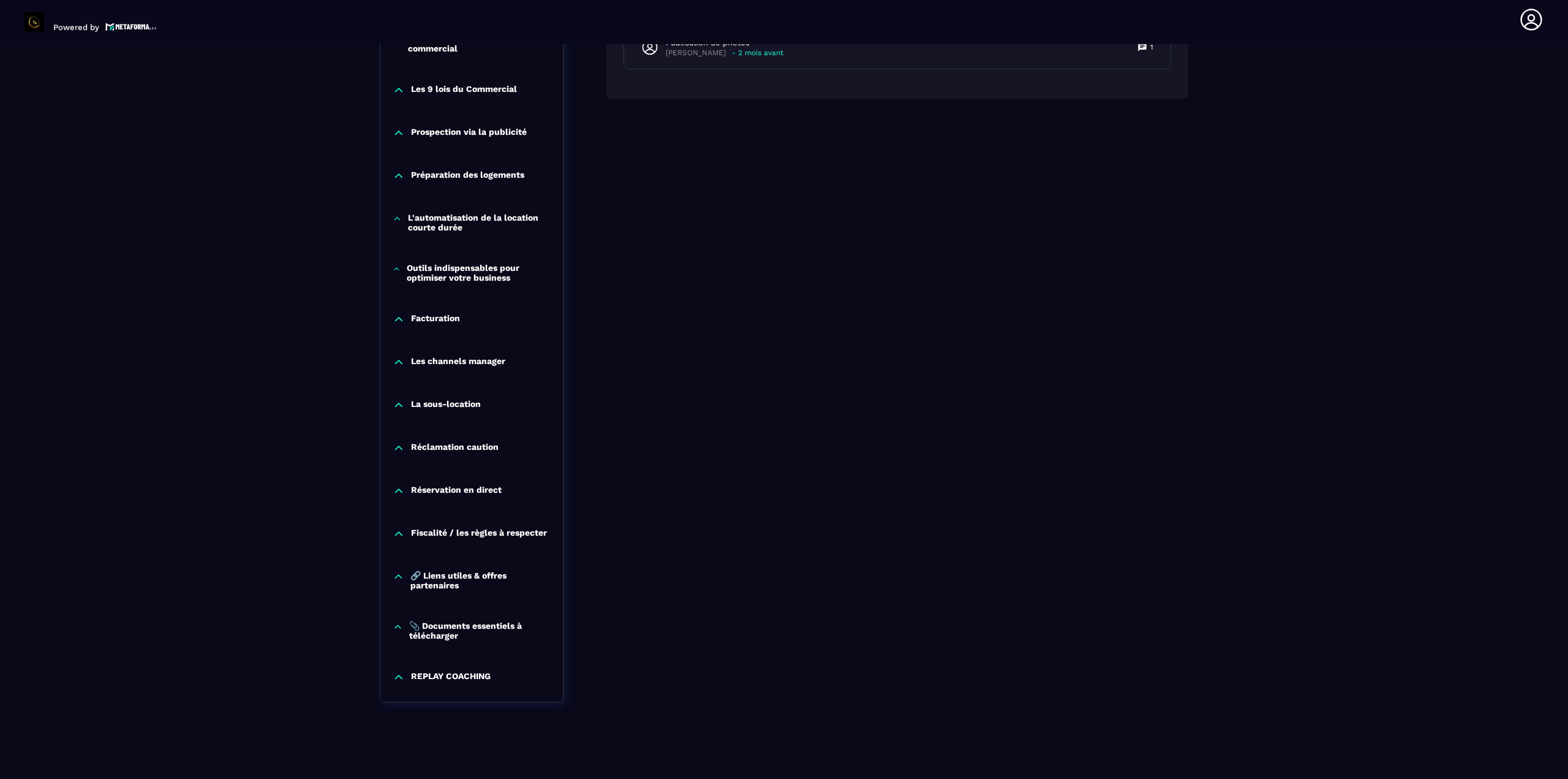
click at [401, 625] on icon at bounding box center [397, 626] width 10 height 12
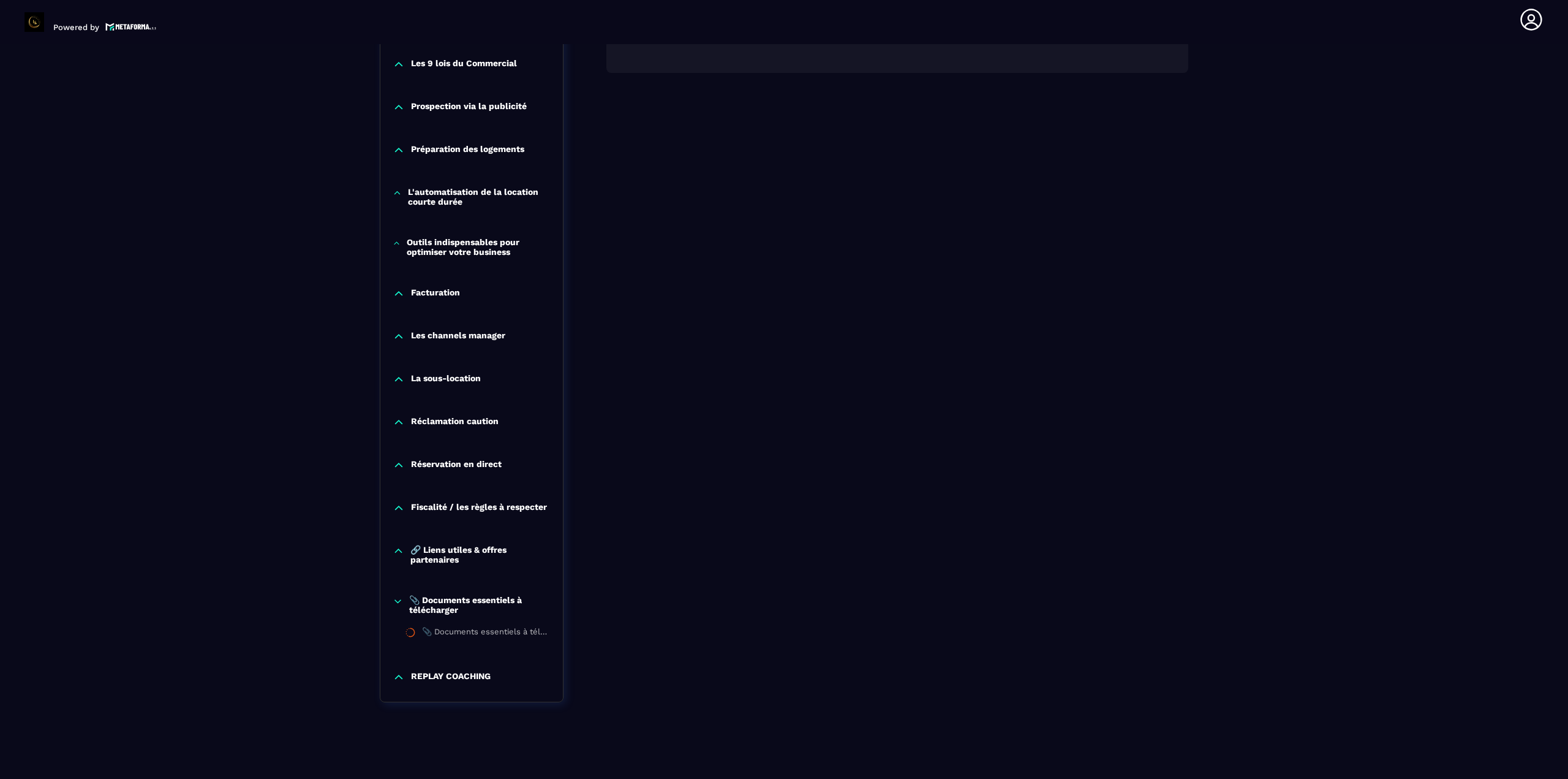
click at [397, 599] on icon at bounding box center [397, 601] width 10 height 12
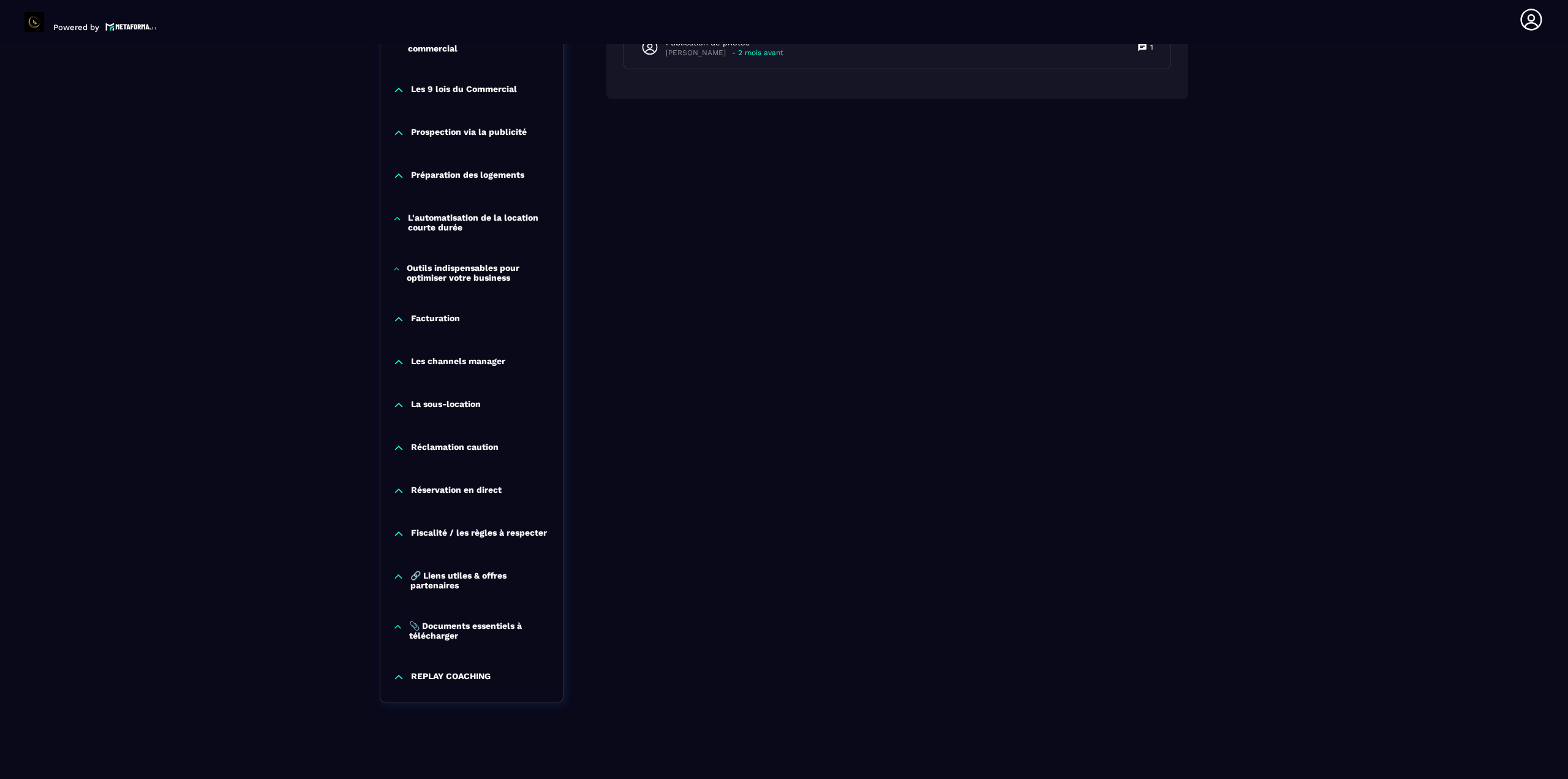
click at [402, 672] on icon at bounding box center [398, 676] width 12 height 12
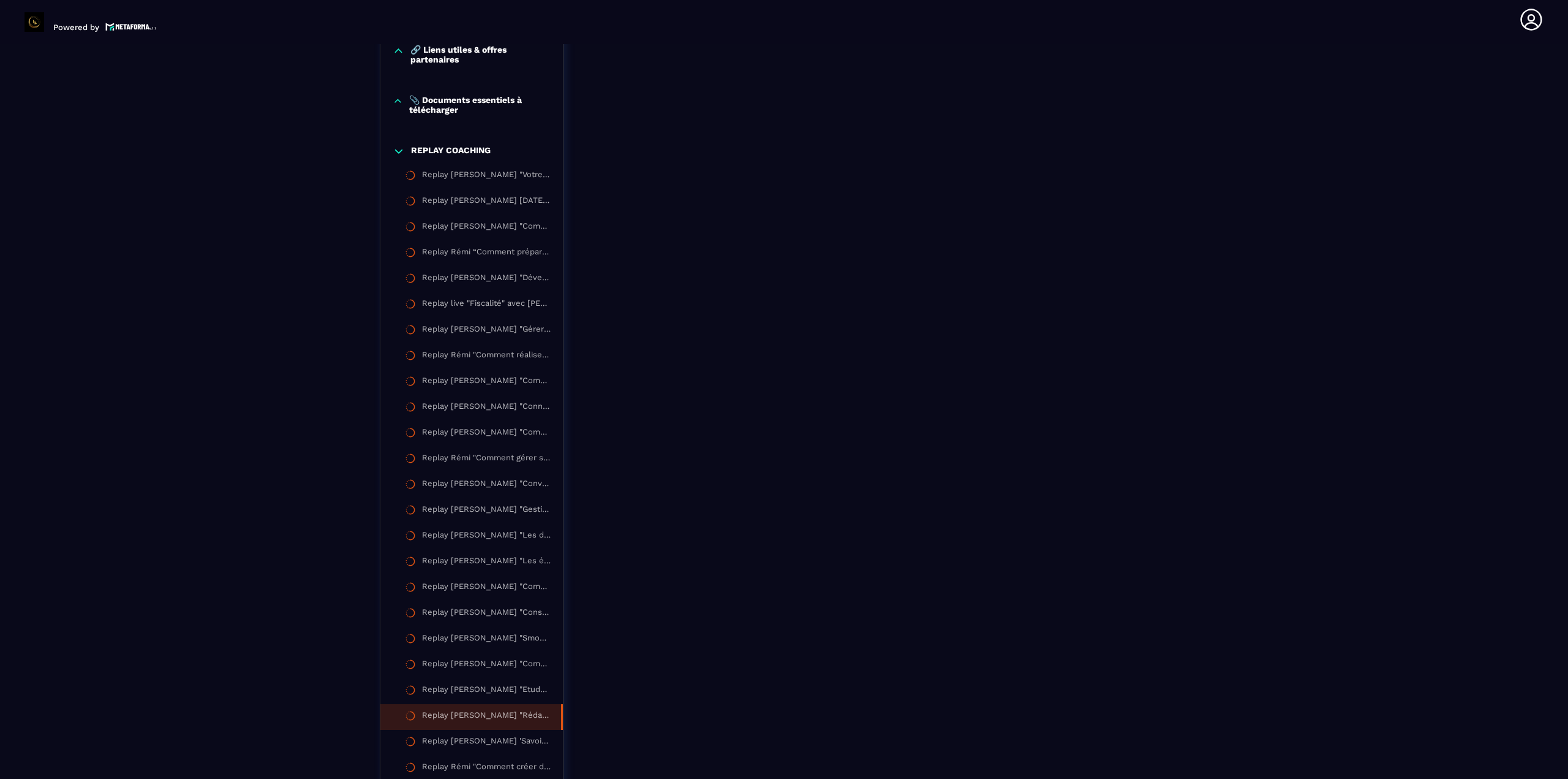
scroll to position [1375, 0]
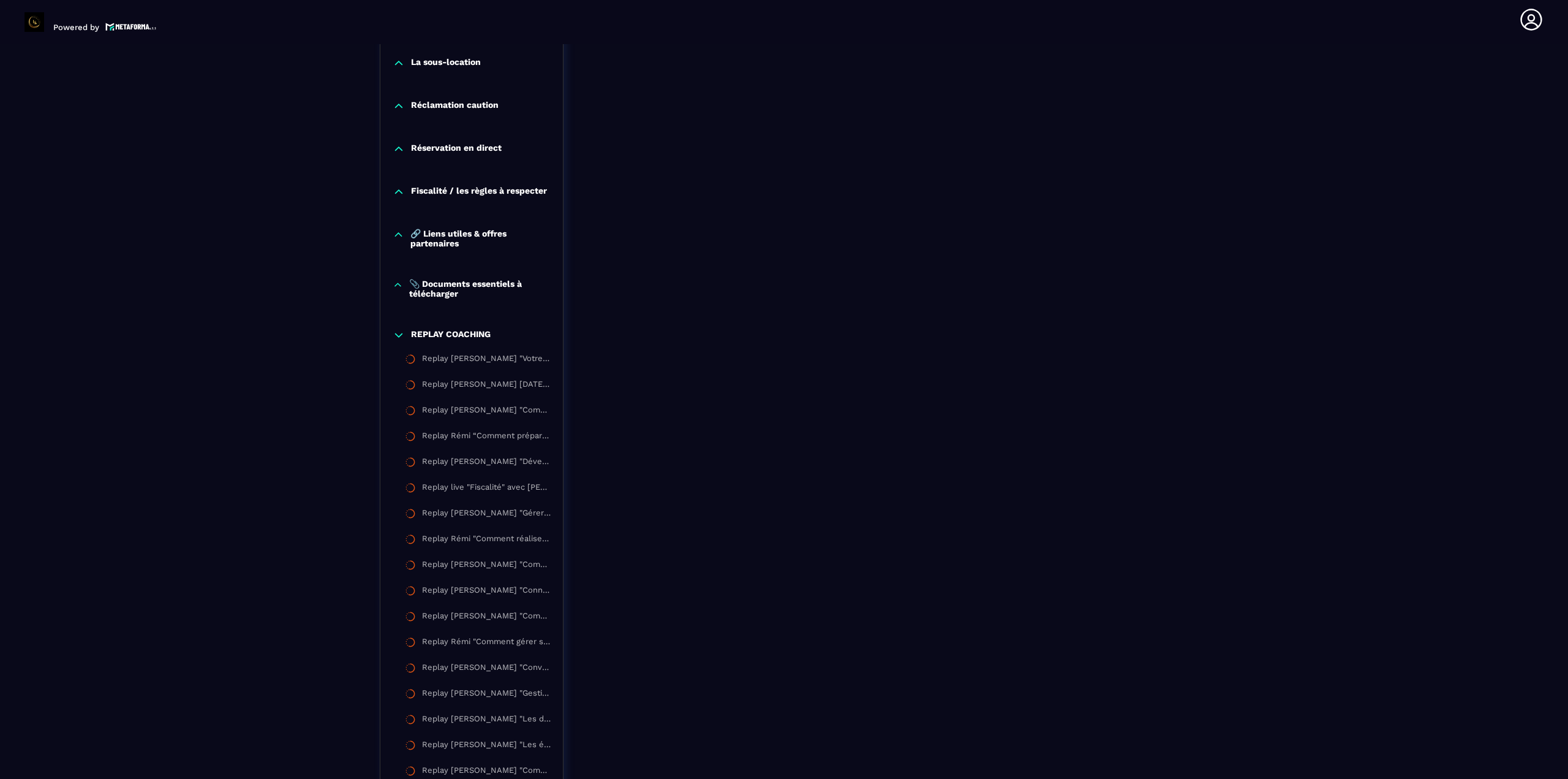
click at [399, 337] on icon at bounding box center [398, 335] width 7 height 4
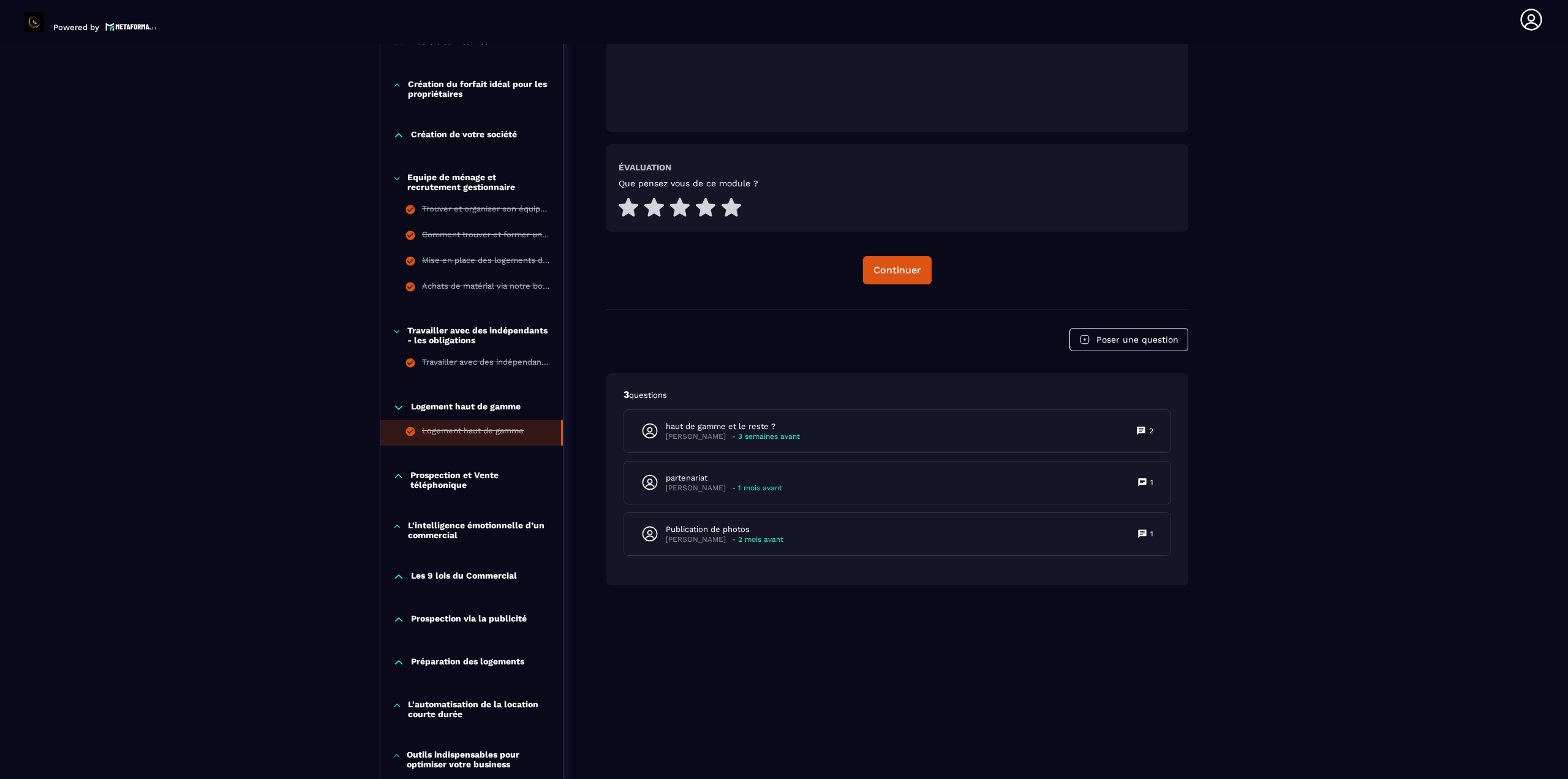
scroll to position [485, 0]
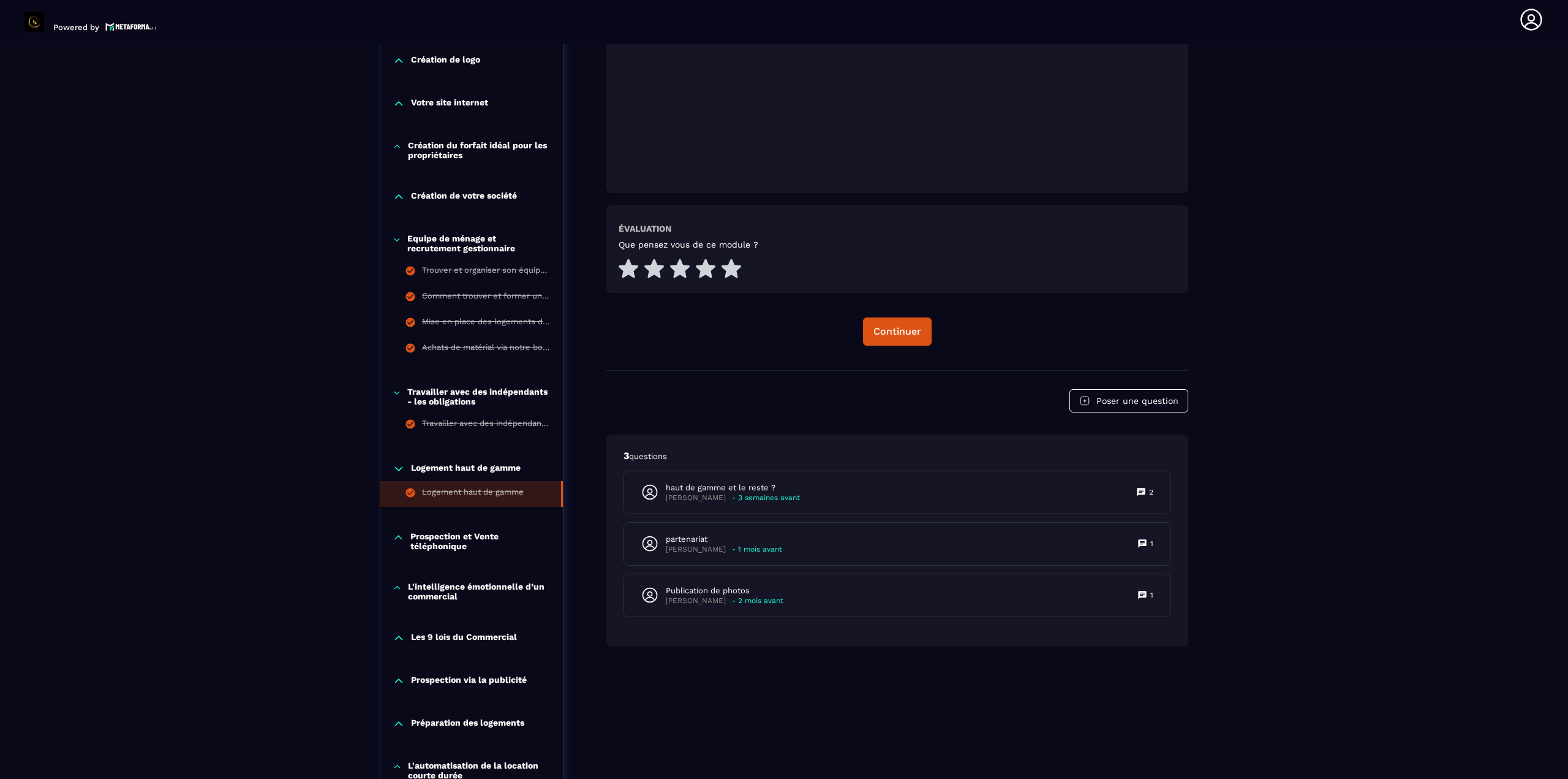
click at [399, 534] on icon at bounding box center [398, 537] width 12 height 12
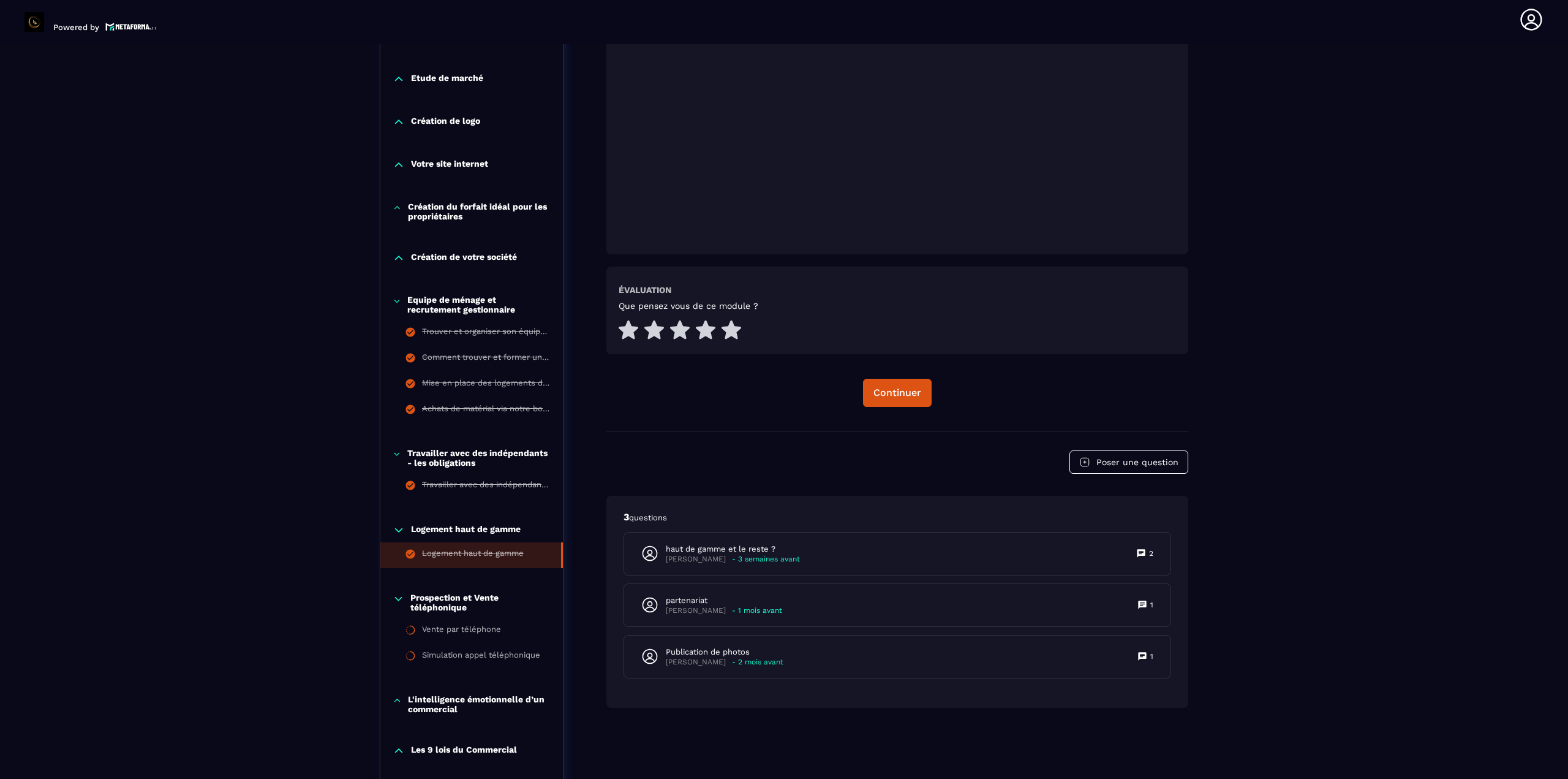
scroll to position [301, 0]
